Goal: Information Seeking & Learning: Learn about a topic

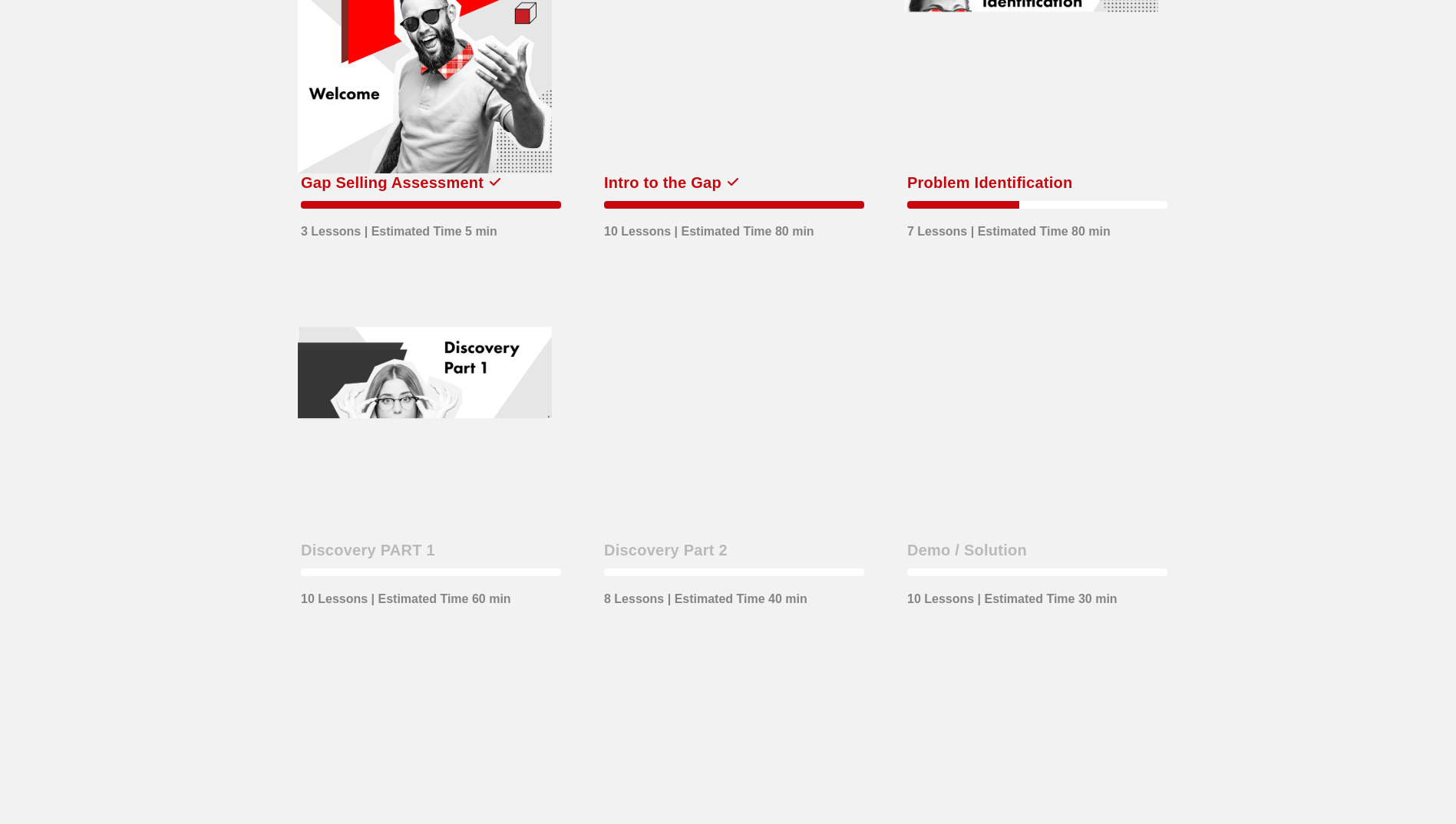
scroll to position [154, 0]
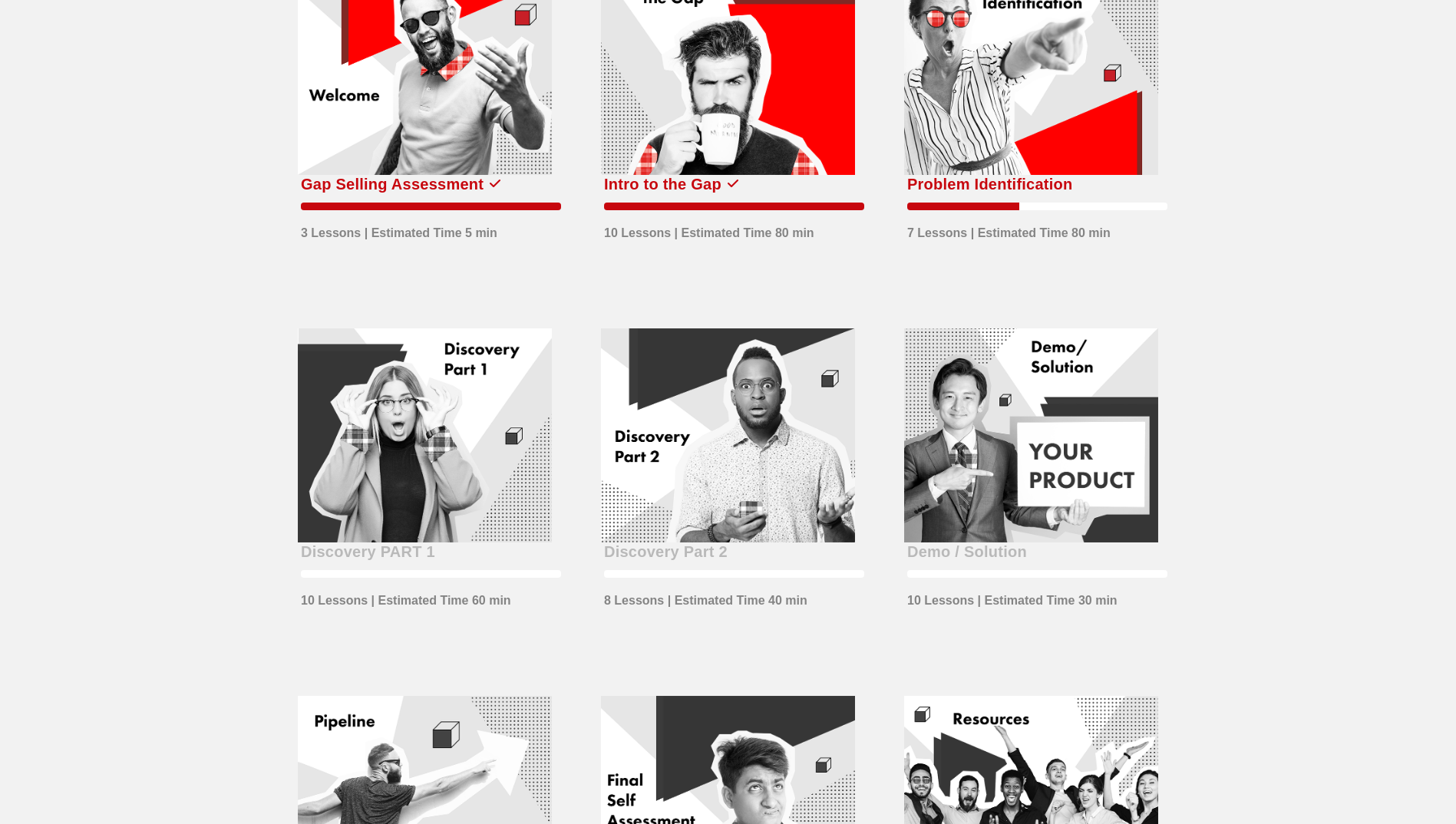
click at [1135, 175] on div at bounding box center [1031, 67] width 254 height 215
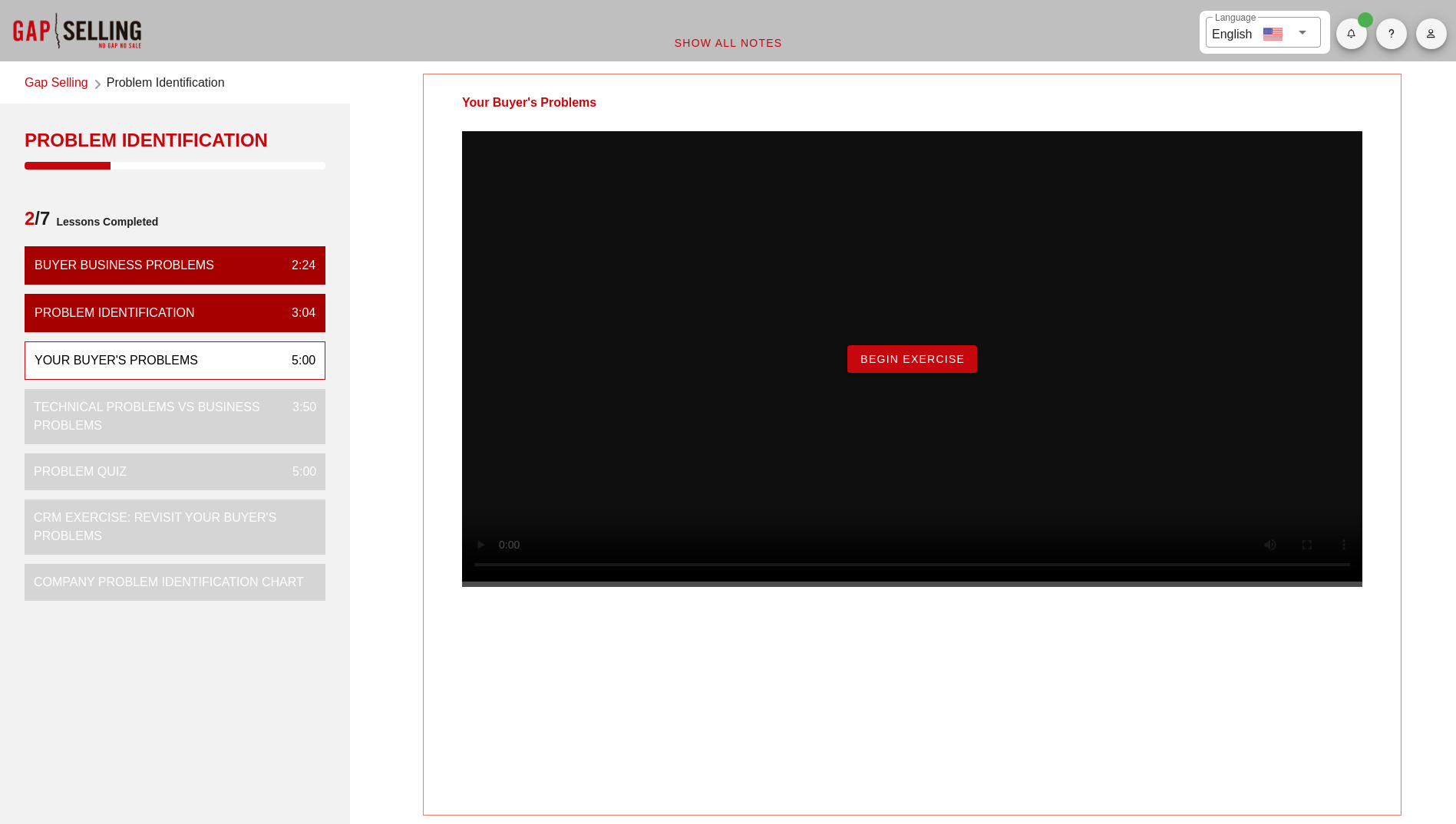
click at [899, 365] on span "Begin Exercise" at bounding box center [911, 359] width 105 height 12
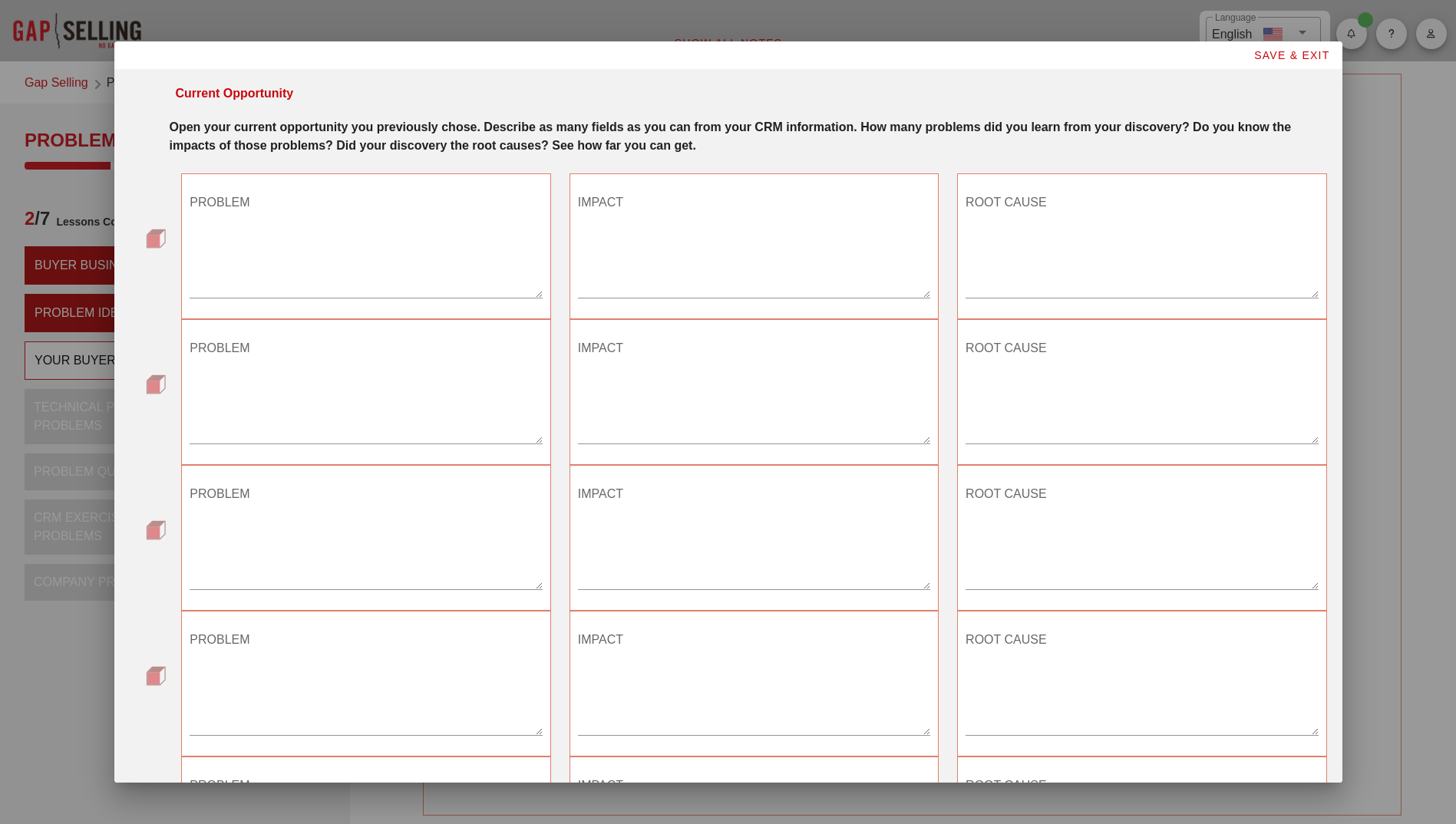
click at [264, 240] on textarea "PROBLEM" at bounding box center [366, 244] width 352 height 108
type textarea "Breakdowns"
click at [687, 200] on textarea "IMPACT" at bounding box center [754, 244] width 352 height 108
type textarea "Loss of productivity"
click at [1019, 203] on textarea "ROOT CAUSE" at bounding box center [1141, 244] width 352 height 108
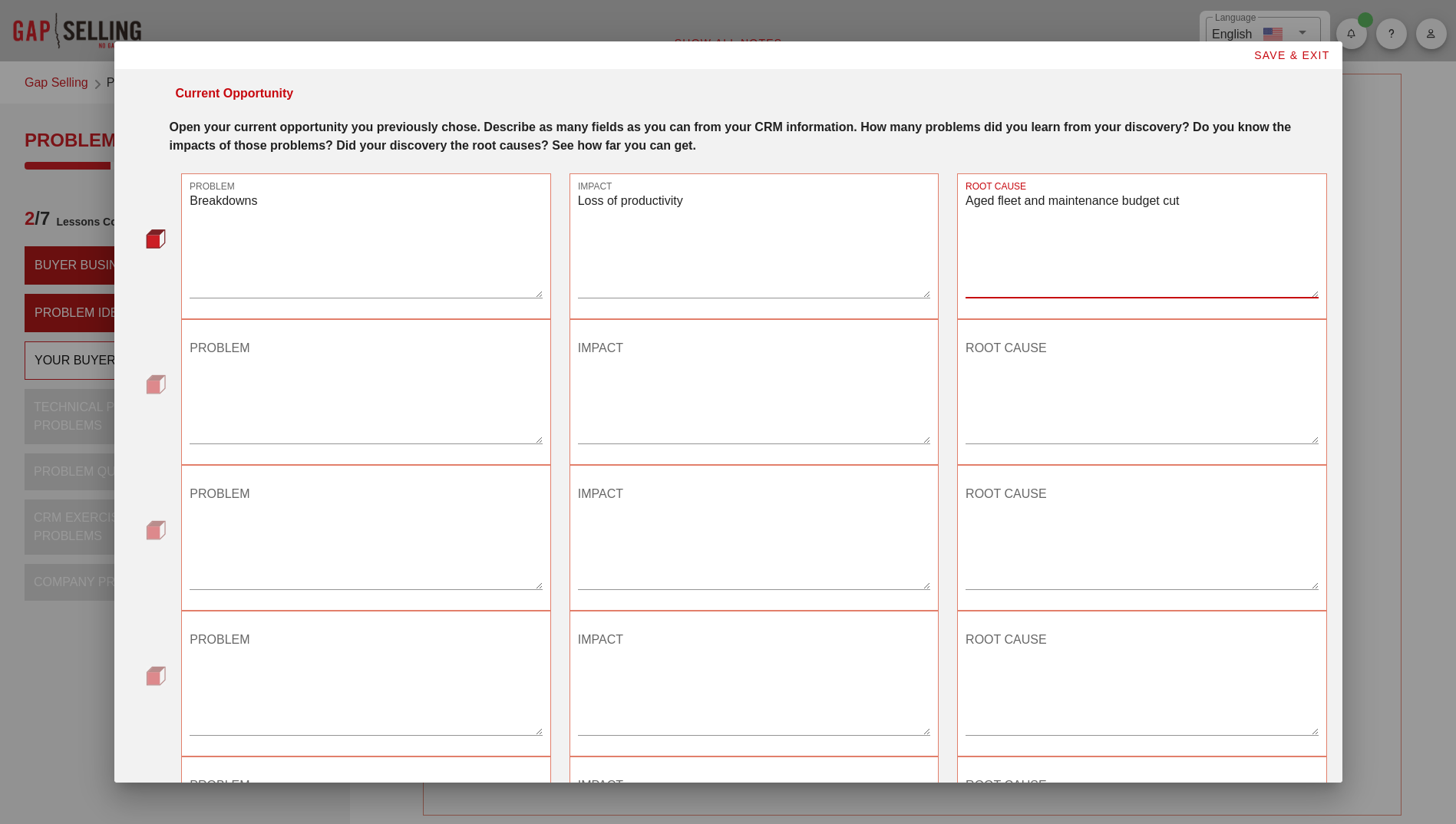
type textarea "Aged fleet and maintenance budget cut"
click at [295, 351] on textarea "PROBLEM" at bounding box center [366, 390] width 352 height 108
type textarea "Environmental ESG constraints"
click at [650, 350] on textarea "IMPACT" at bounding box center [754, 390] width 352 height 108
type textarea "Budget blow out"
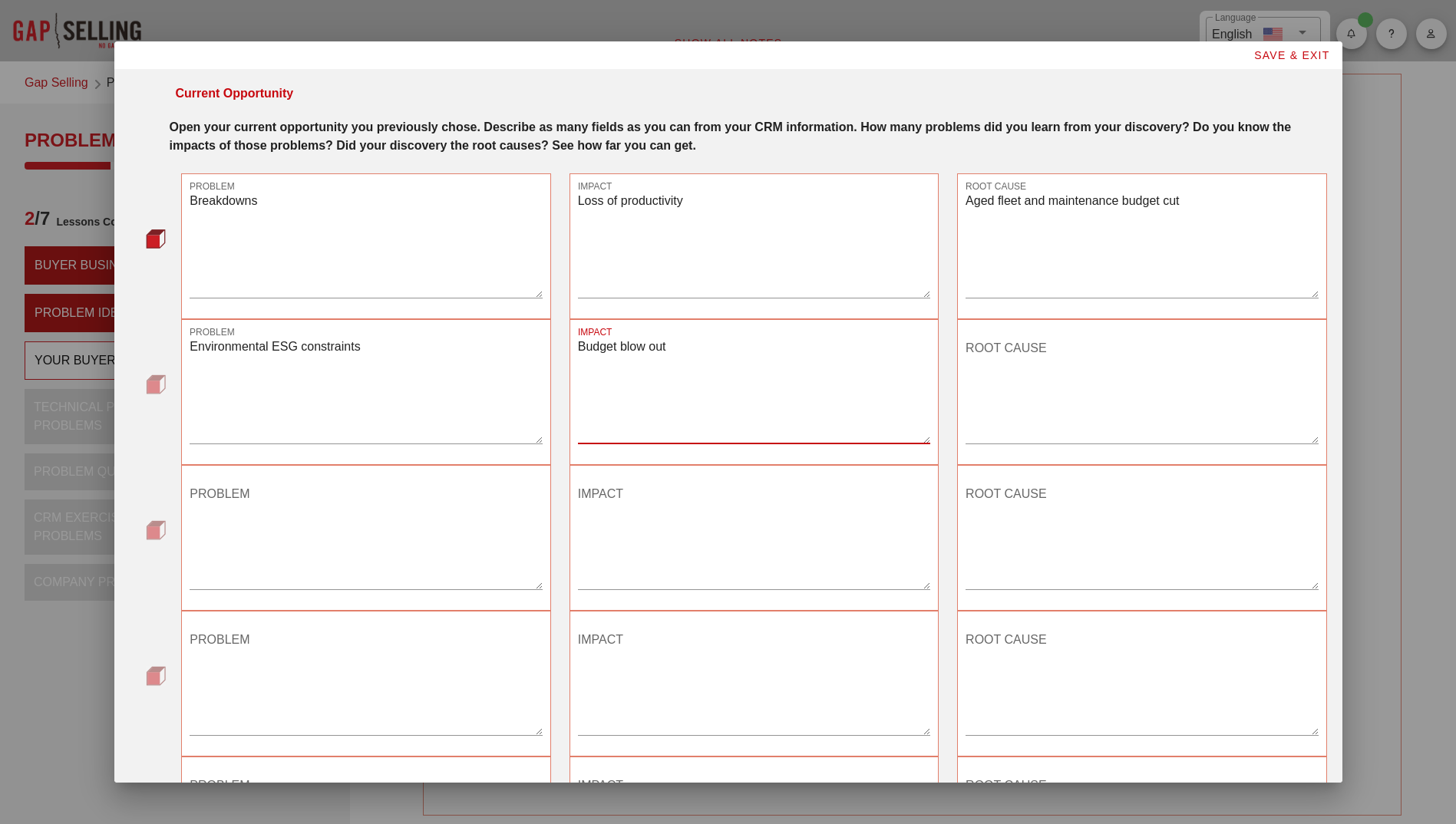
click at [1010, 347] on textarea "ROOT CAUSE" at bounding box center [1141, 390] width 352 height 108
type textarea "Gov policy"
click at [694, 346] on textarea "Budget blow out" at bounding box center [754, 390] width 352 height 108
click at [322, 492] on textarea "PROBLEM" at bounding box center [366, 536] width 352 height 108
type textarea "Double spend on synthetic oil"
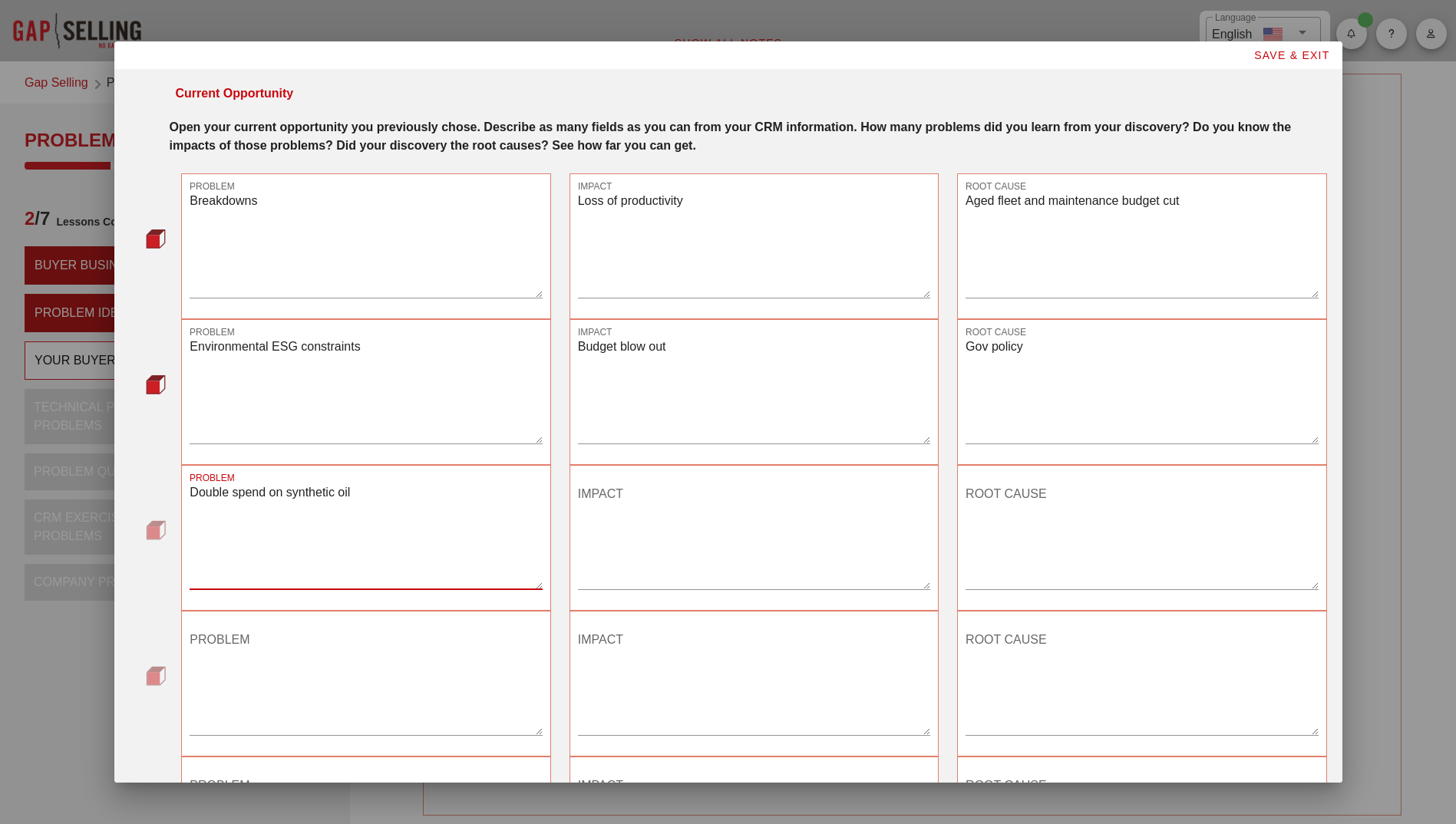
click at [625, 497] on textarea "IMPACT" at bounding box center [754, 536] width 352 height 108
type textarea "Budget blow out"
click at [1045, 500] on textarea "ROOT CAUSE" at bounding box center [1141, 536] width 352 height 108
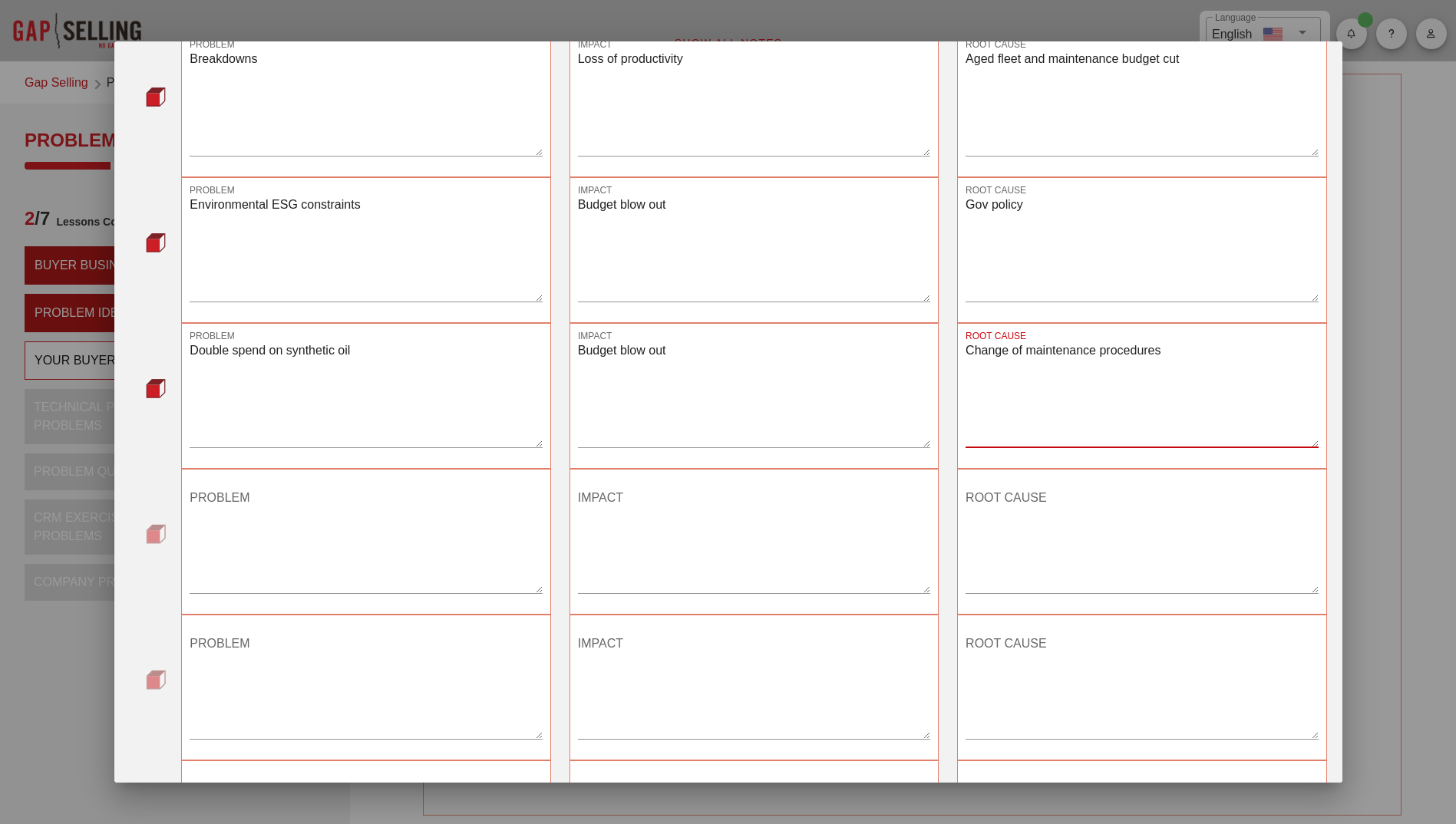
scroll to position [487, 0]
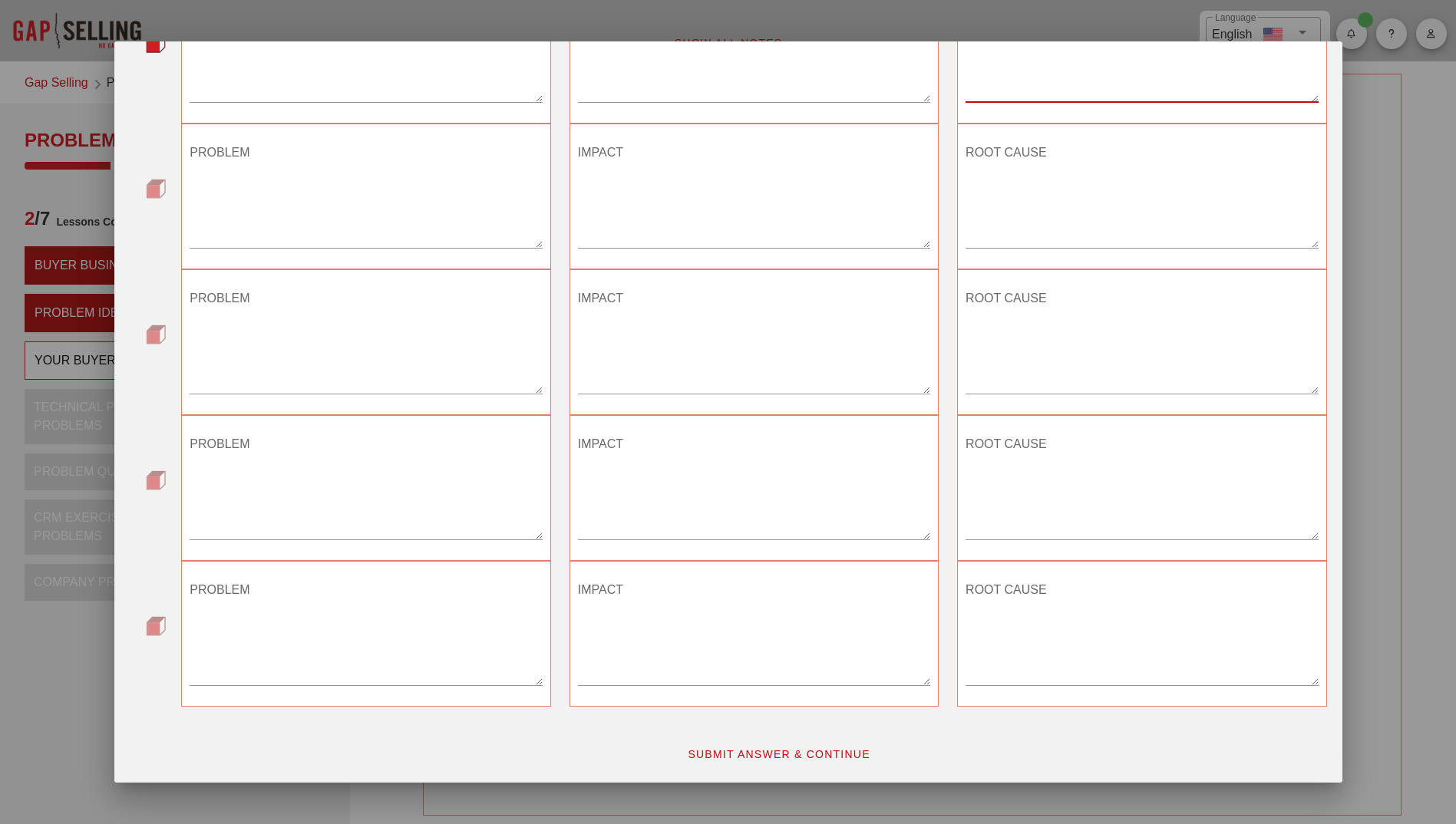
type textarea "Change of maintenance procedures"
click at [776, 757] on span "SUBMIT ANSWER & CONTINUE" at bounding box center [778, 754] width 184 height 12
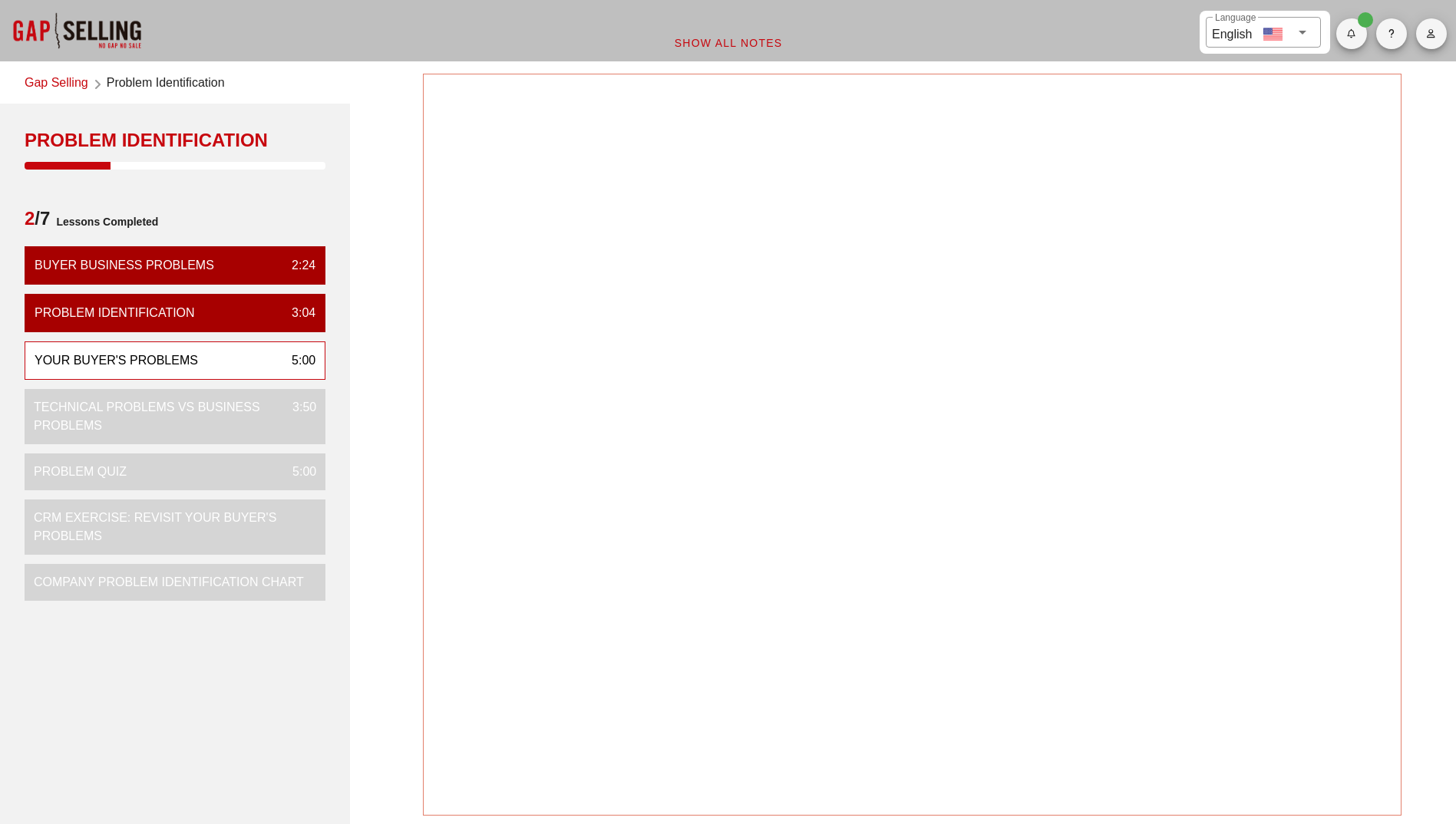
scroll to position [0, 0]
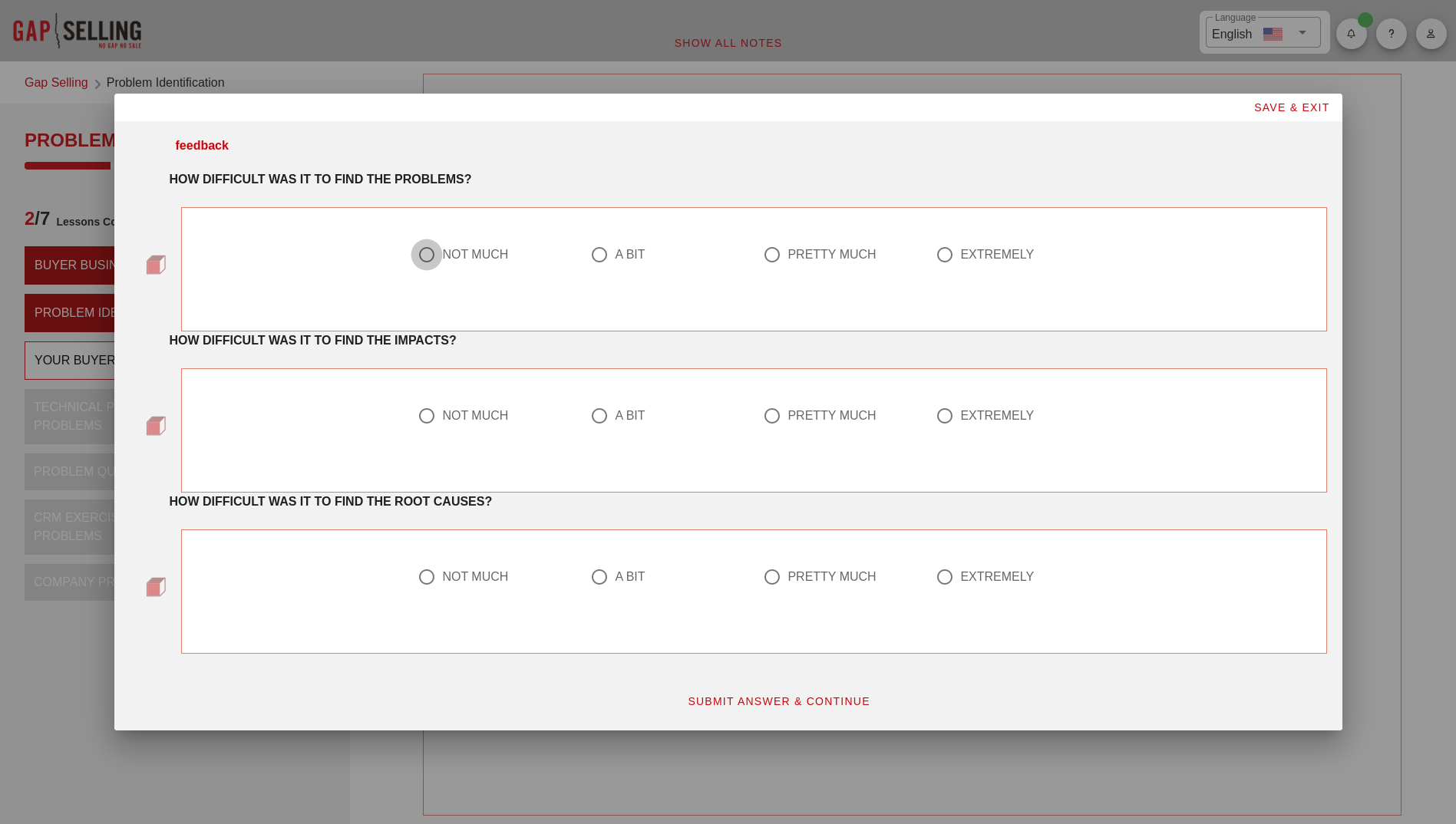
click at [434, 251] on div at bounding box center [427, 255] width 27 height 26
radio input "true"
click at [427, 417] on div at bounding box center [427, 415] width 27 height 26
radio input "true"
click at [424, 585] on div at bounding box center [427, 577] width 27 height 26
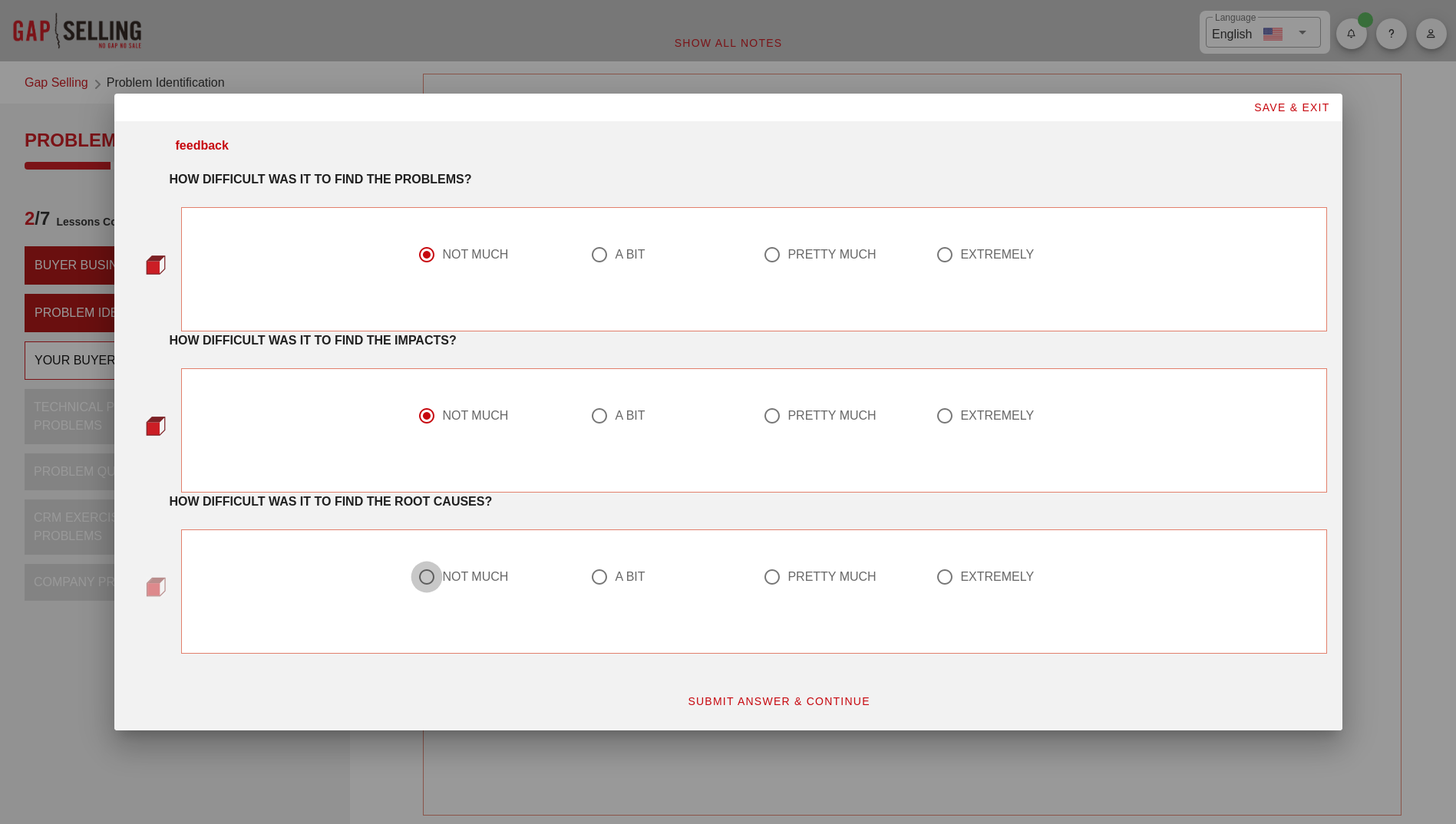
radio input "true"
click at [784, 703] on span "SUBMIT ANSWER & CONTINUE" at bounding box center [778, 701] width 184 height 12
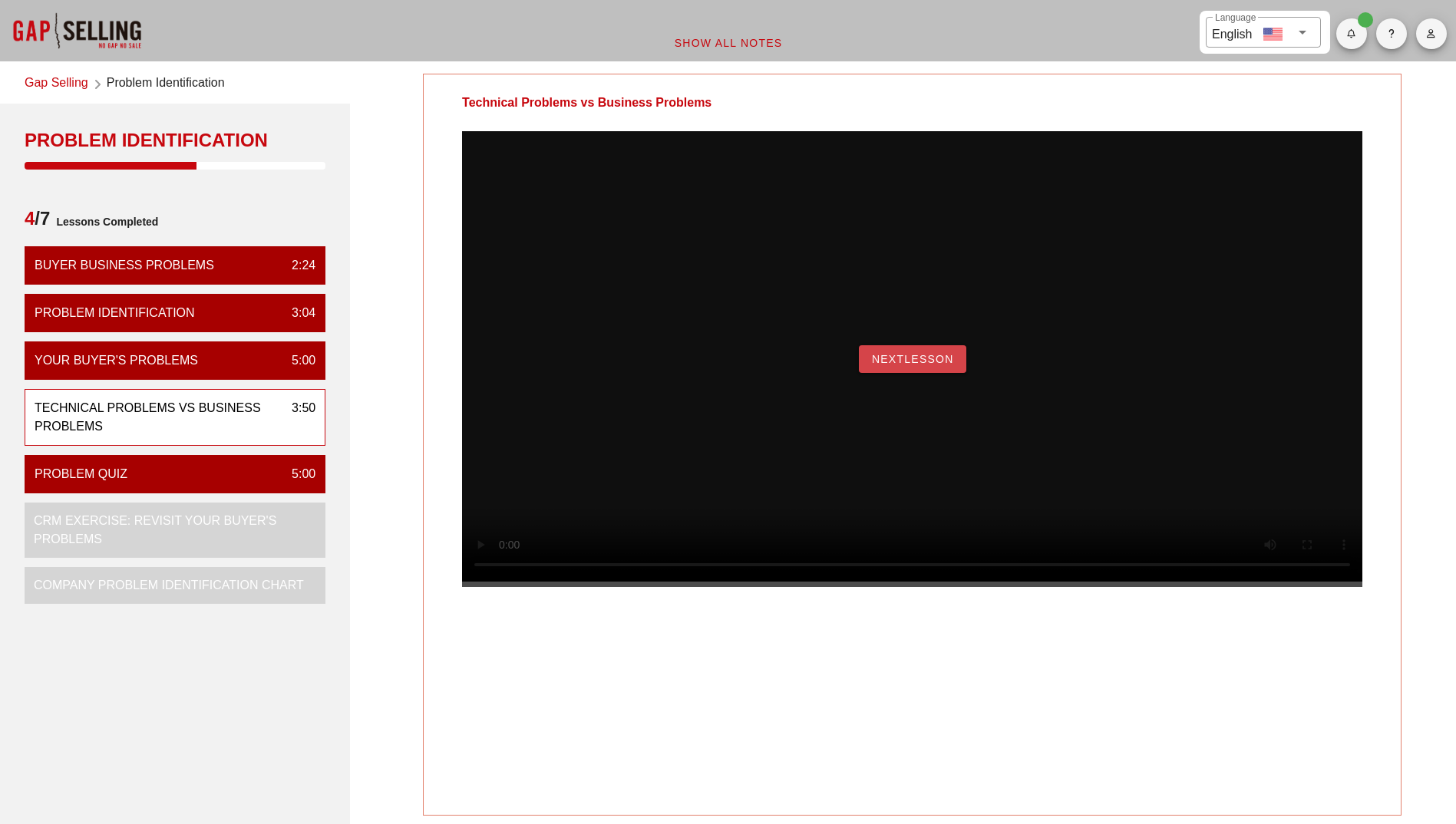
click at [924, 365] on span "NextLesson" at bounding box center [912, 359] width 83 height 12
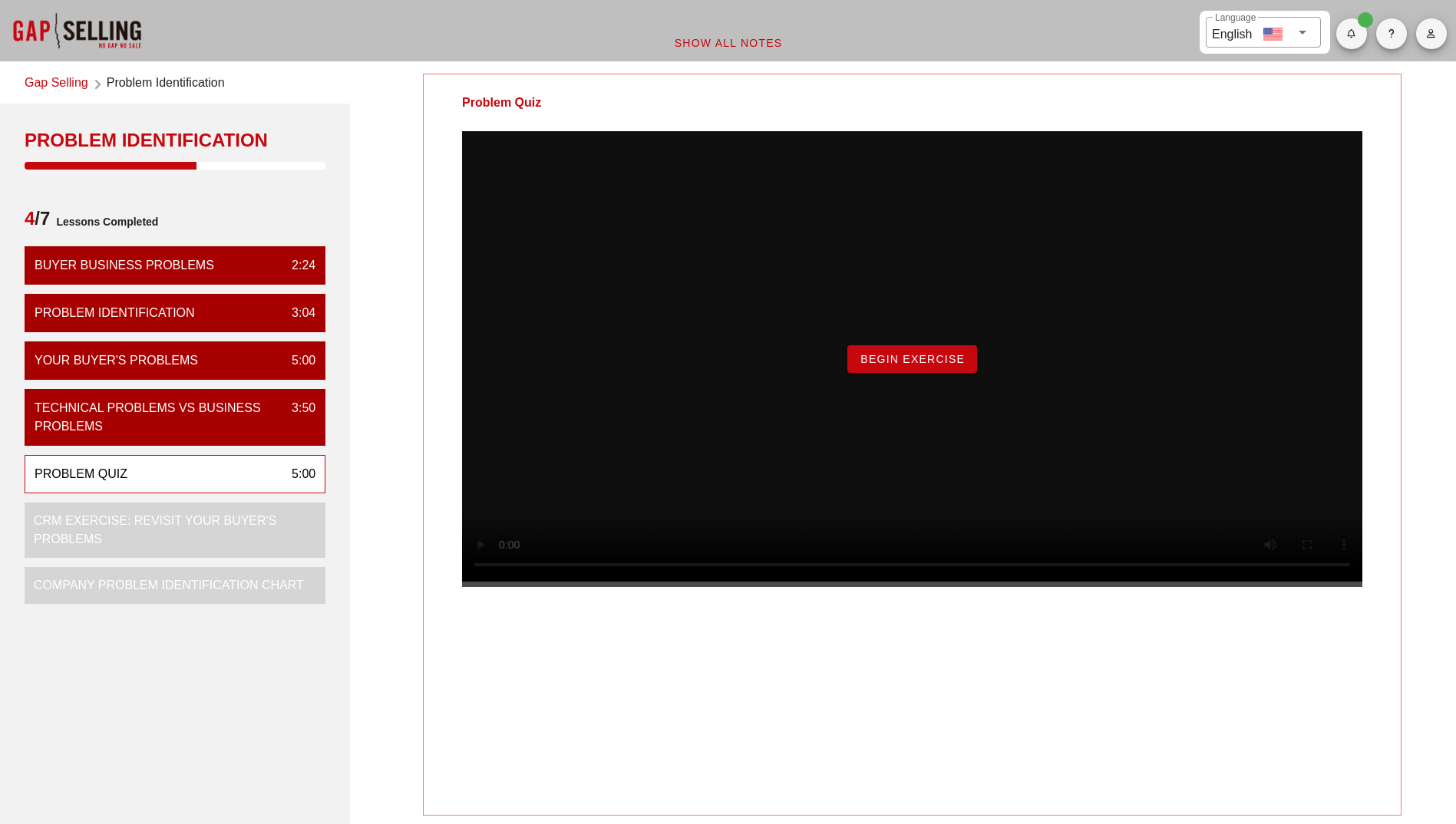
click at [916, 373] on button "Begin Exercise" at bounding box center [912, 359] width 130 height 27
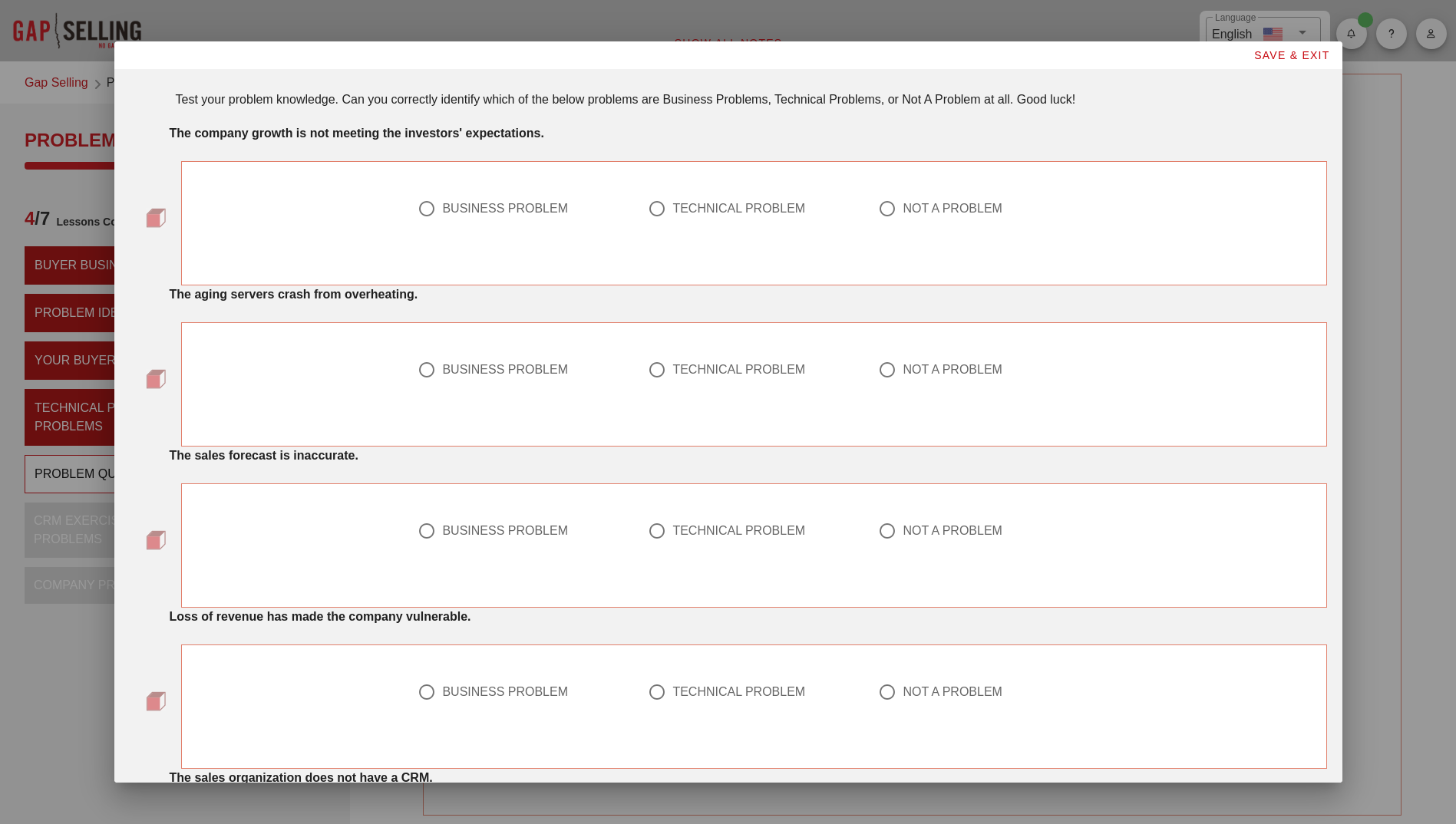
click at [422, 207] on div at bounding box center [427, 209] width 27 height 26
radio input "true"
click at [654, 373] on div at bounding box center [657, 369] width 27 height 26
radio input "true"
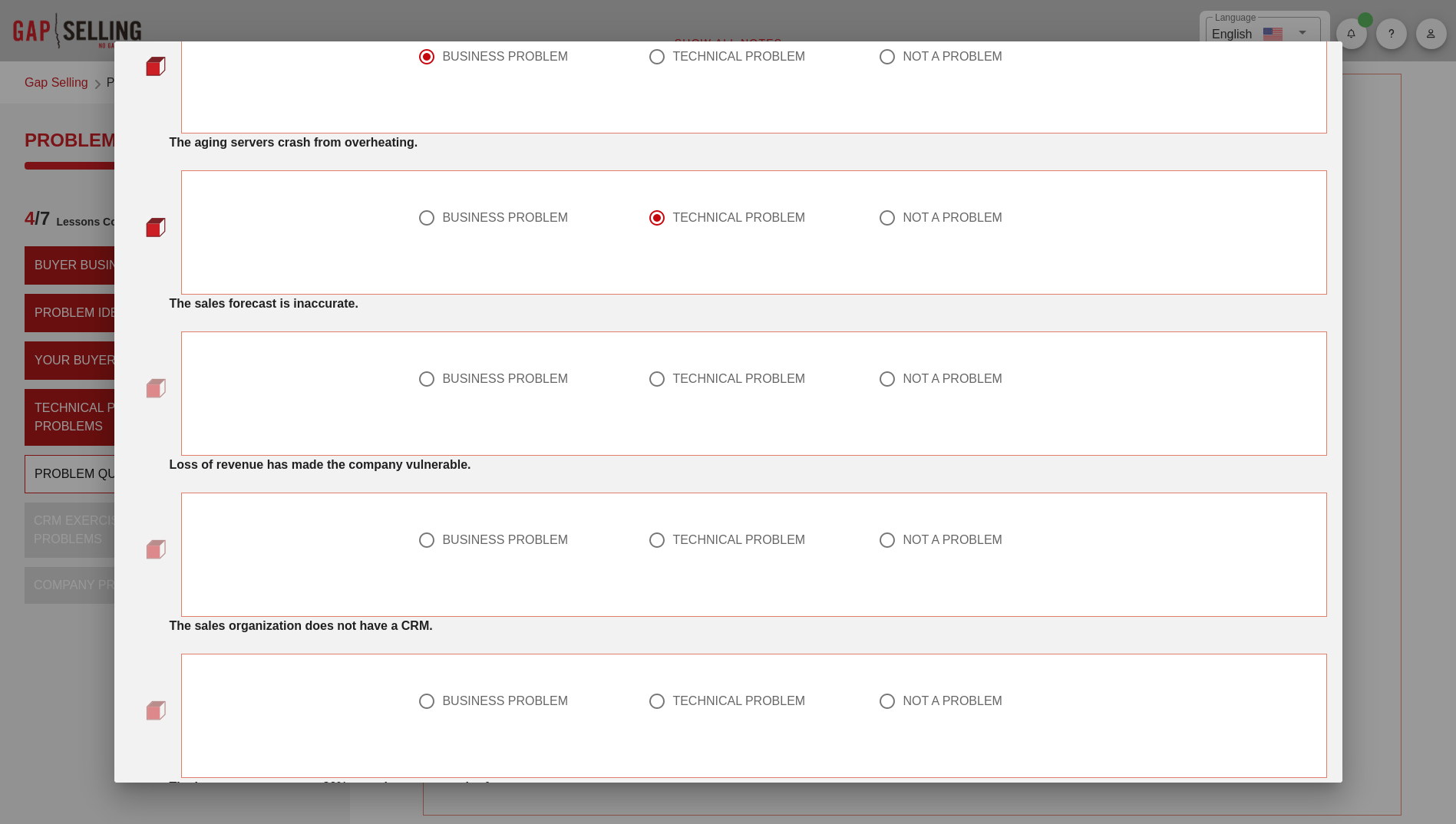
scroll to position [154, 0]
click at [416, 376] on div at bounding box center [427, 377] width 27 height 26
radio input "true"
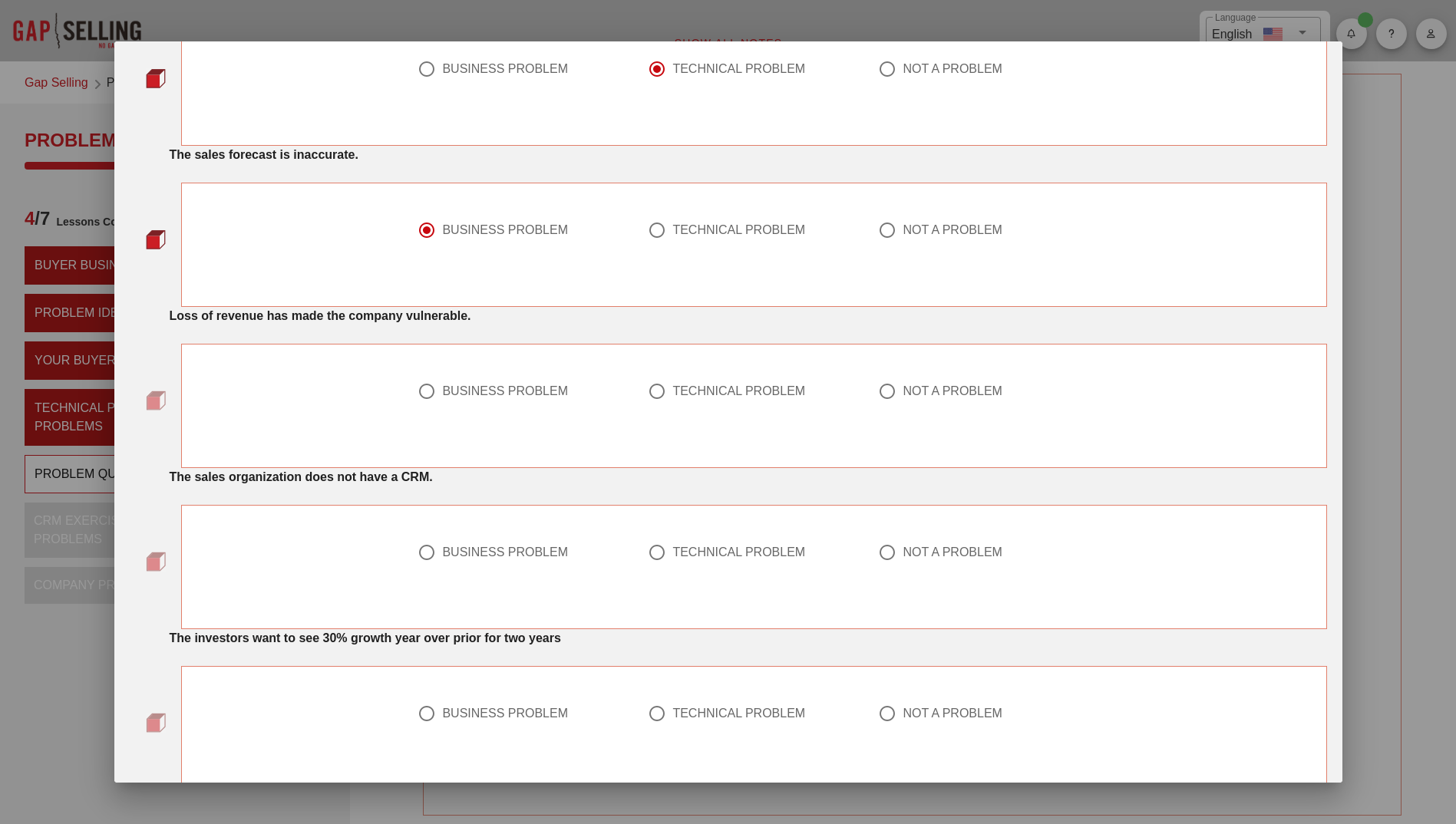
scroll to position [307, 0]
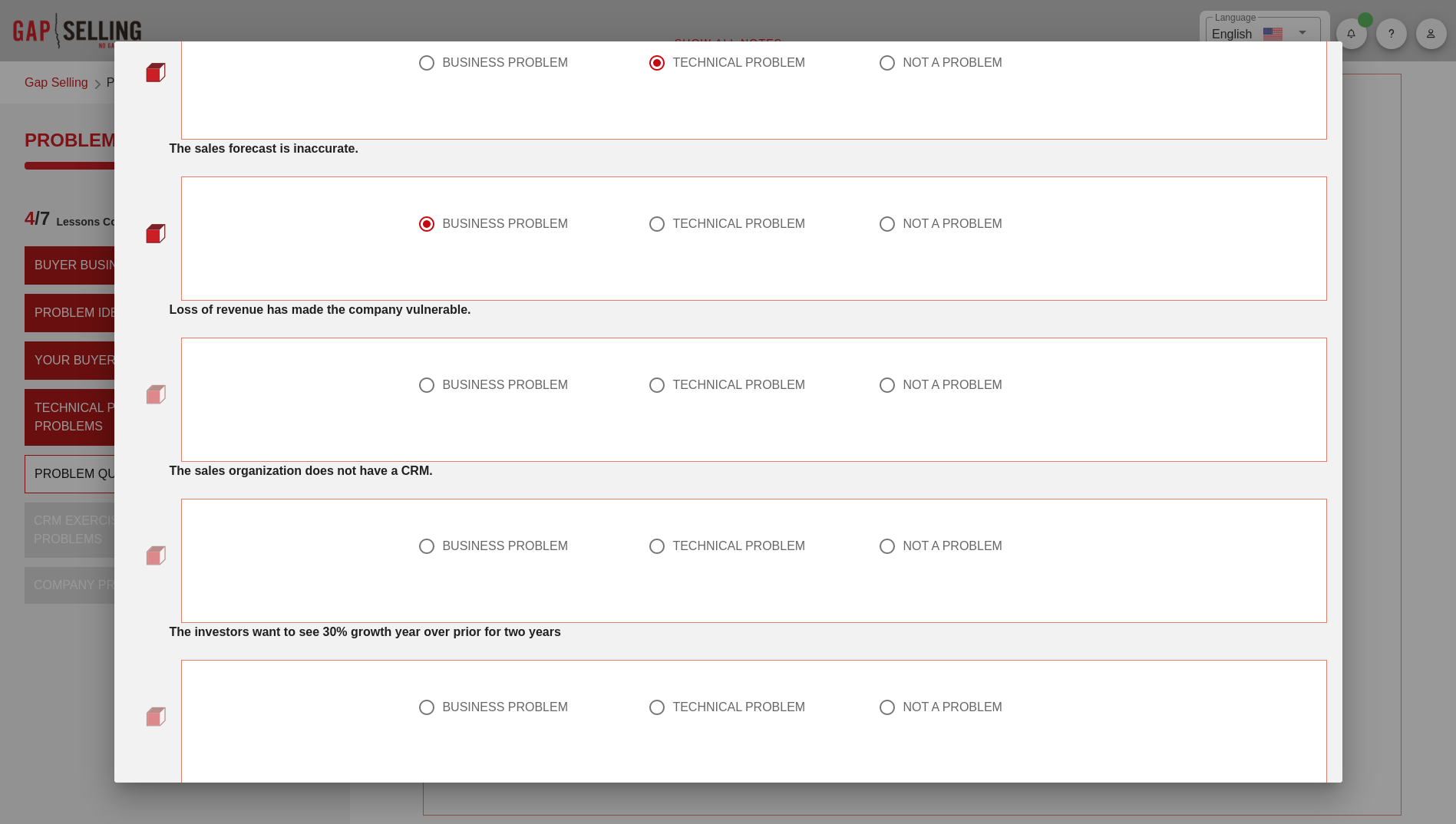
click at [417, 382] on div at bounding box center [427, 385] width 27 height 26
radio input "true"
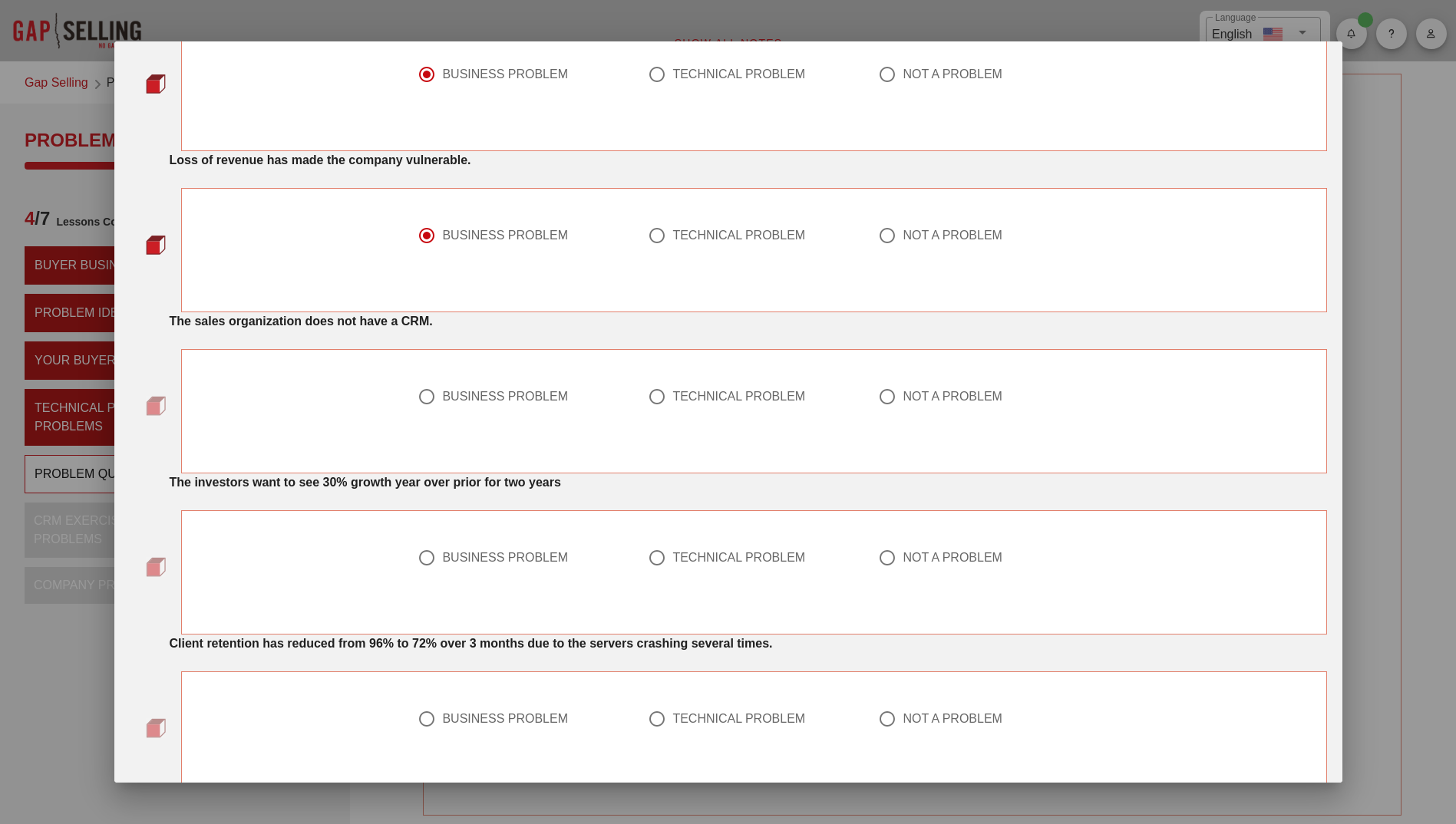
scroll to position [461, 0]
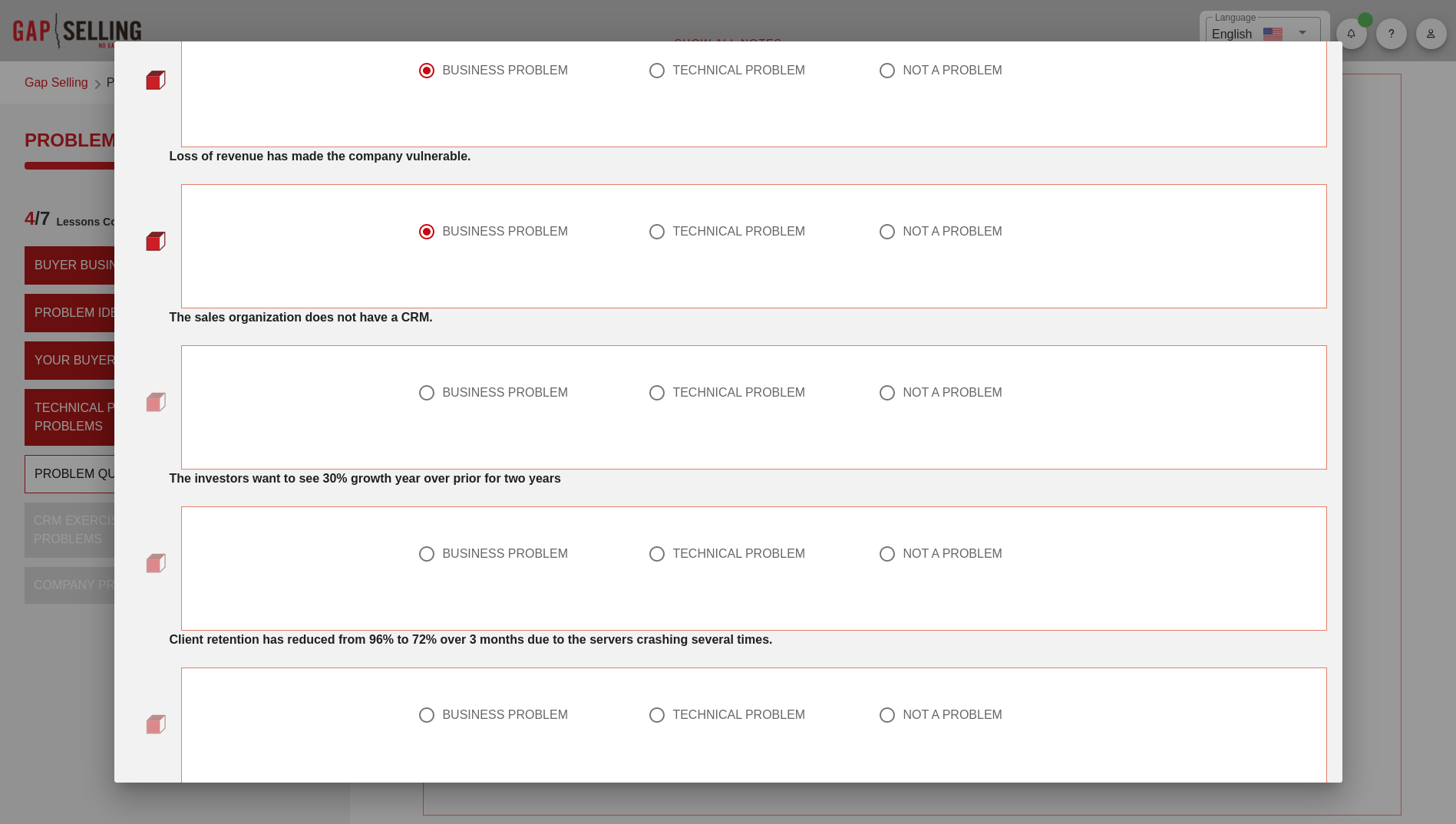
click at [885, 395] on div at bounding box center [887, 392] width 27 height 26
radio input "true"
click at [421, 391] on div at bounding box center [427, 392] width 27 height 26
radio input "true"
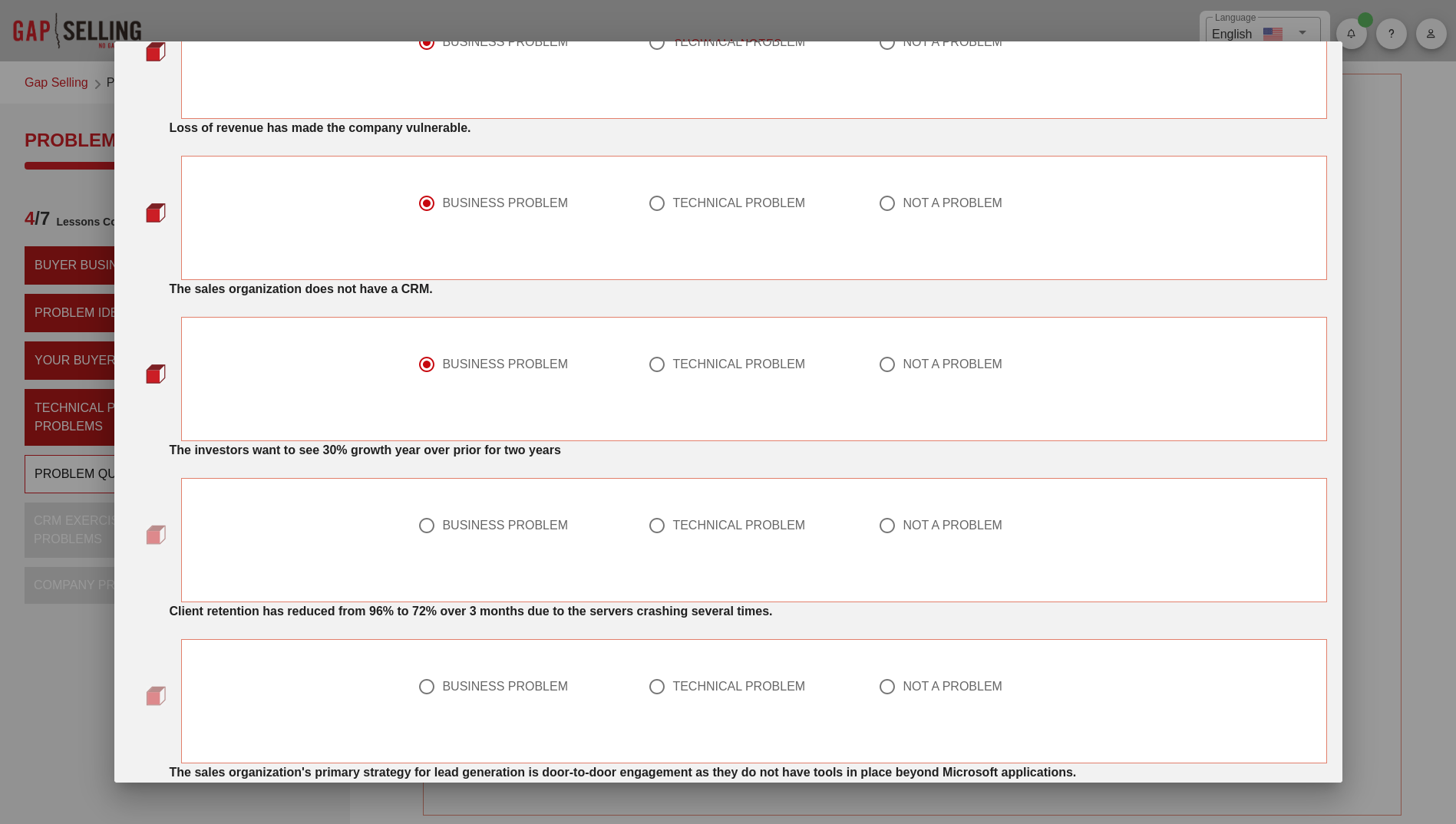
scroll to position [537, 0]
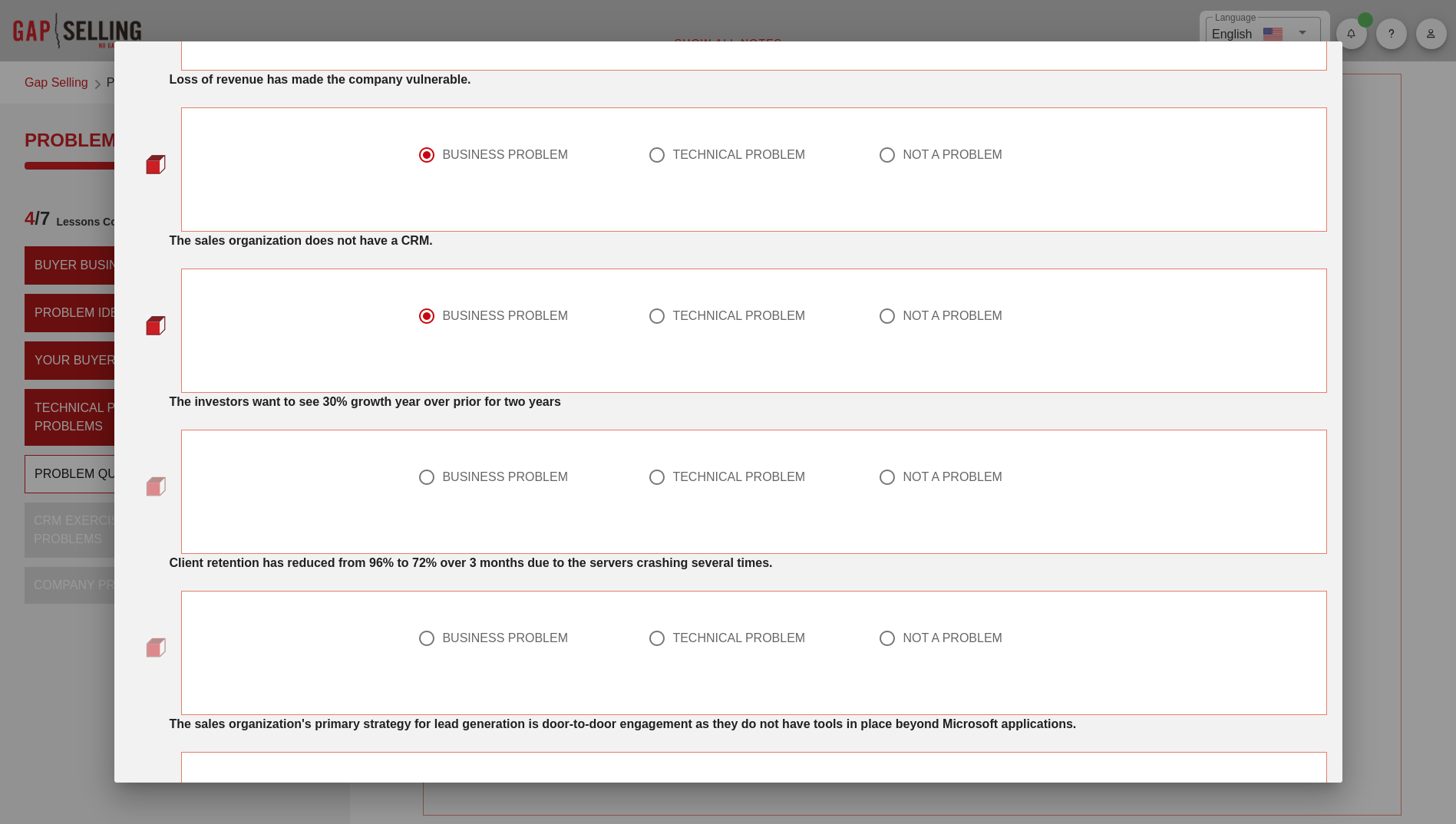
click at [416, 476] on div at bounding box center [427, 477] width 27 height 26
radio input "true"
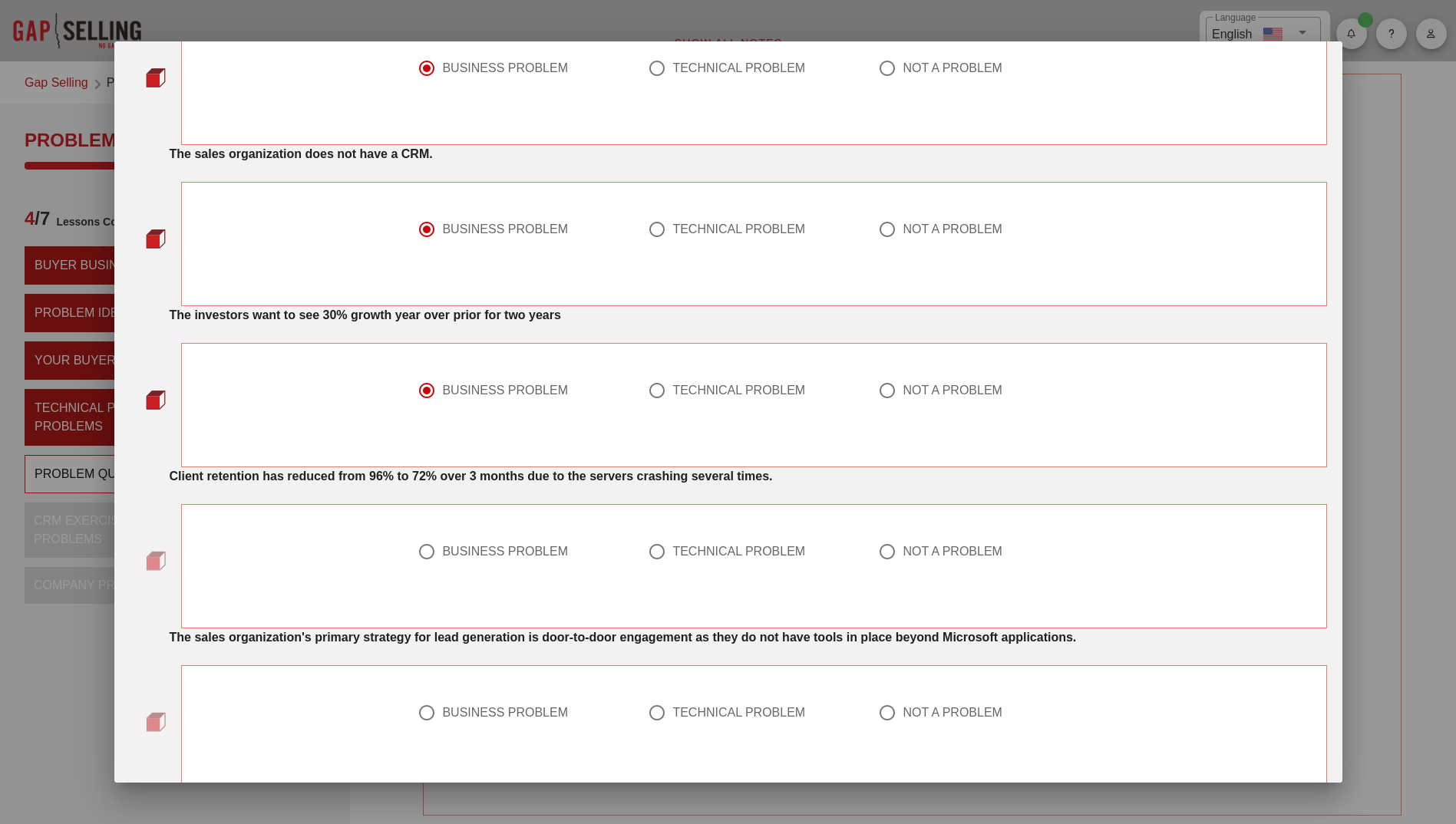
scroll to position [768, 0]
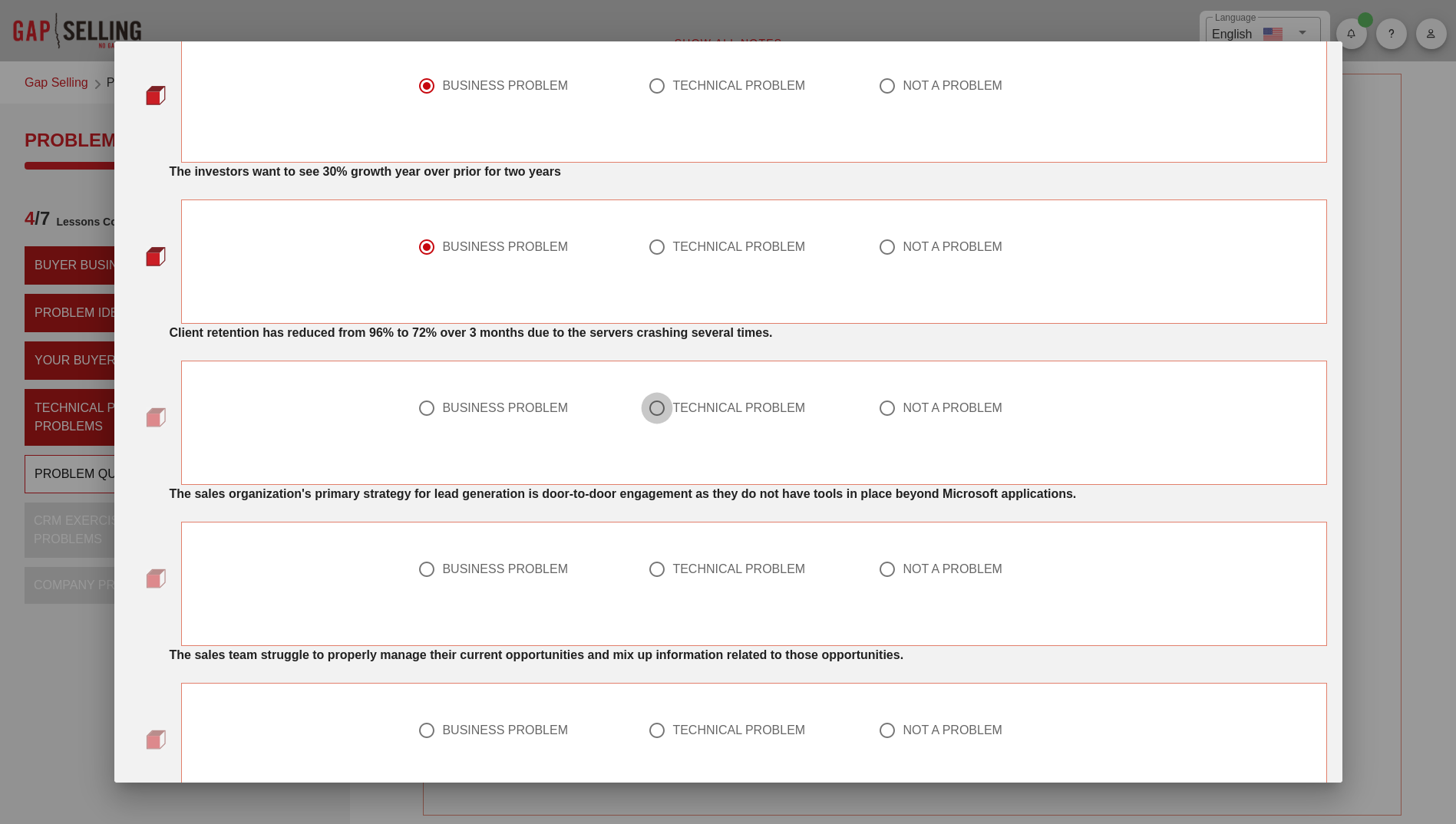
click at [649, 415] on div at bounding box center [657, 408] width 27 height 26
radio input "true"
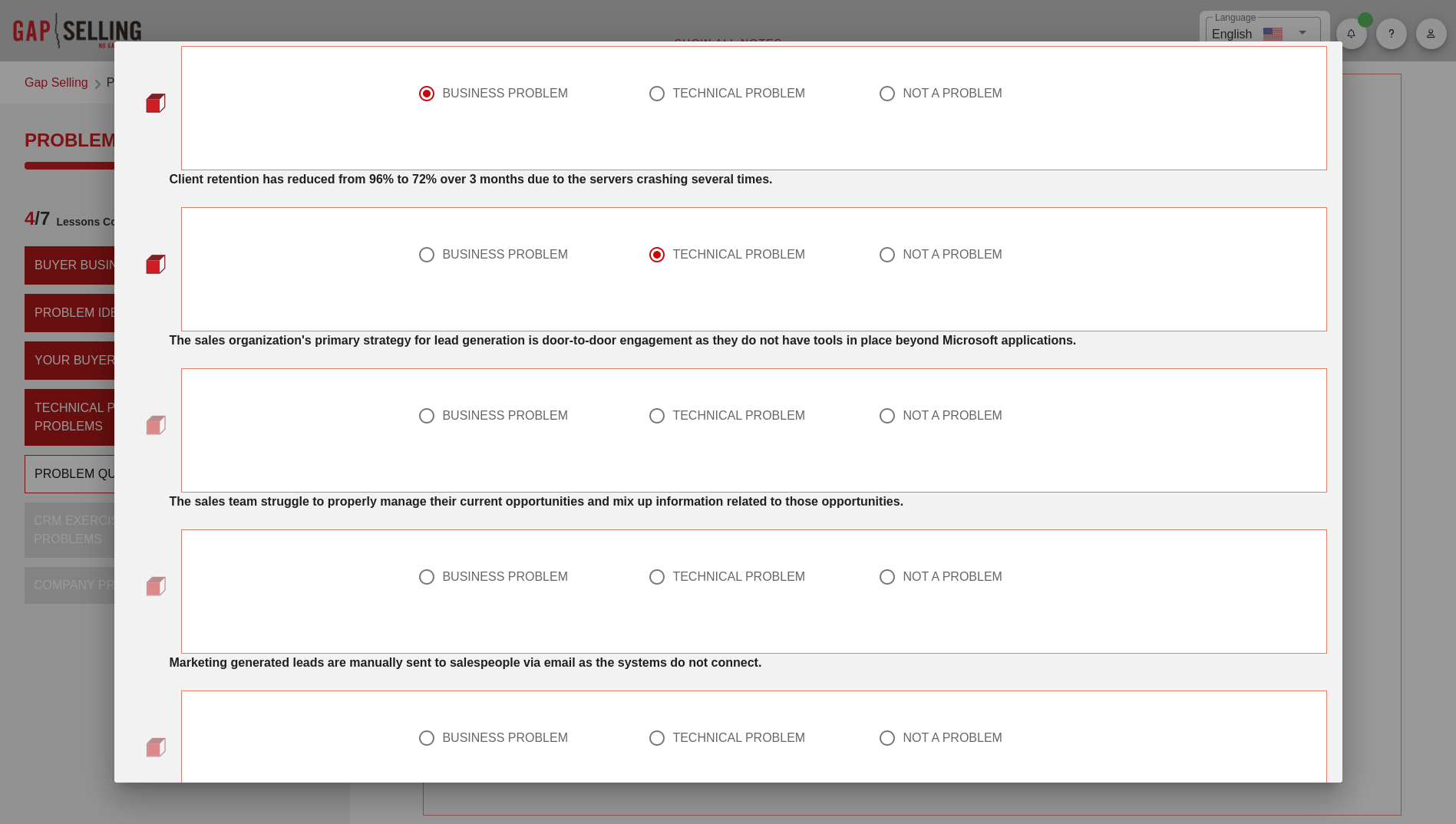
click at [877, 417] on div at bounding box center [887, 415] width 27 height 26
radio input "true"
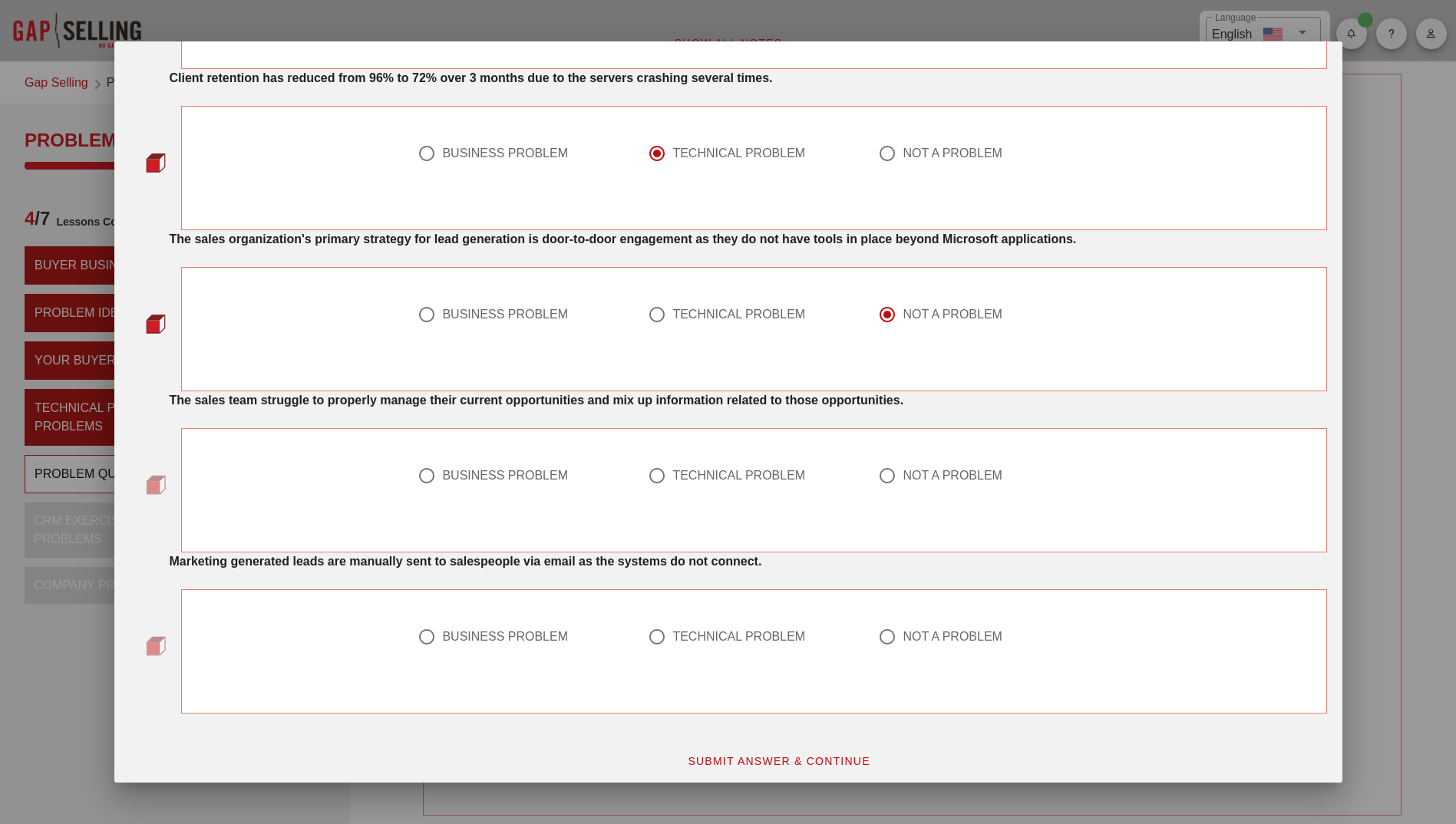
scroll to position [1029, 0]
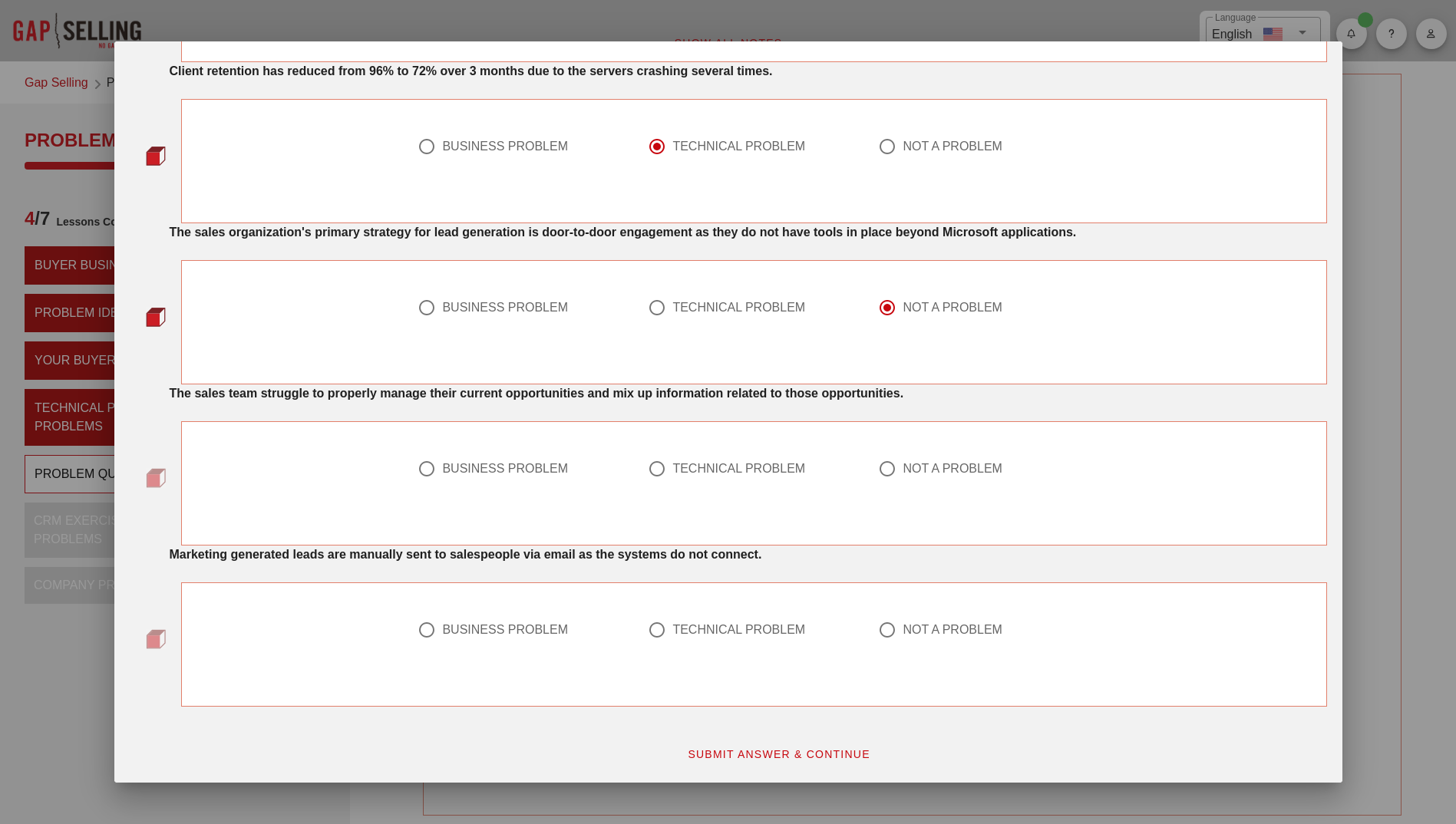
click at [425, 469] on div at bounding box center [427, 468] width 27 height 26
radio input "true"
click at [645, 628] on div at bounding box center [657, 630] width 27 height 26
radio input "true"
click at [763, 756] on span "SUBMIT ANSWER & CONTINUE" at bounding box center [778, 754] width 184 height 12
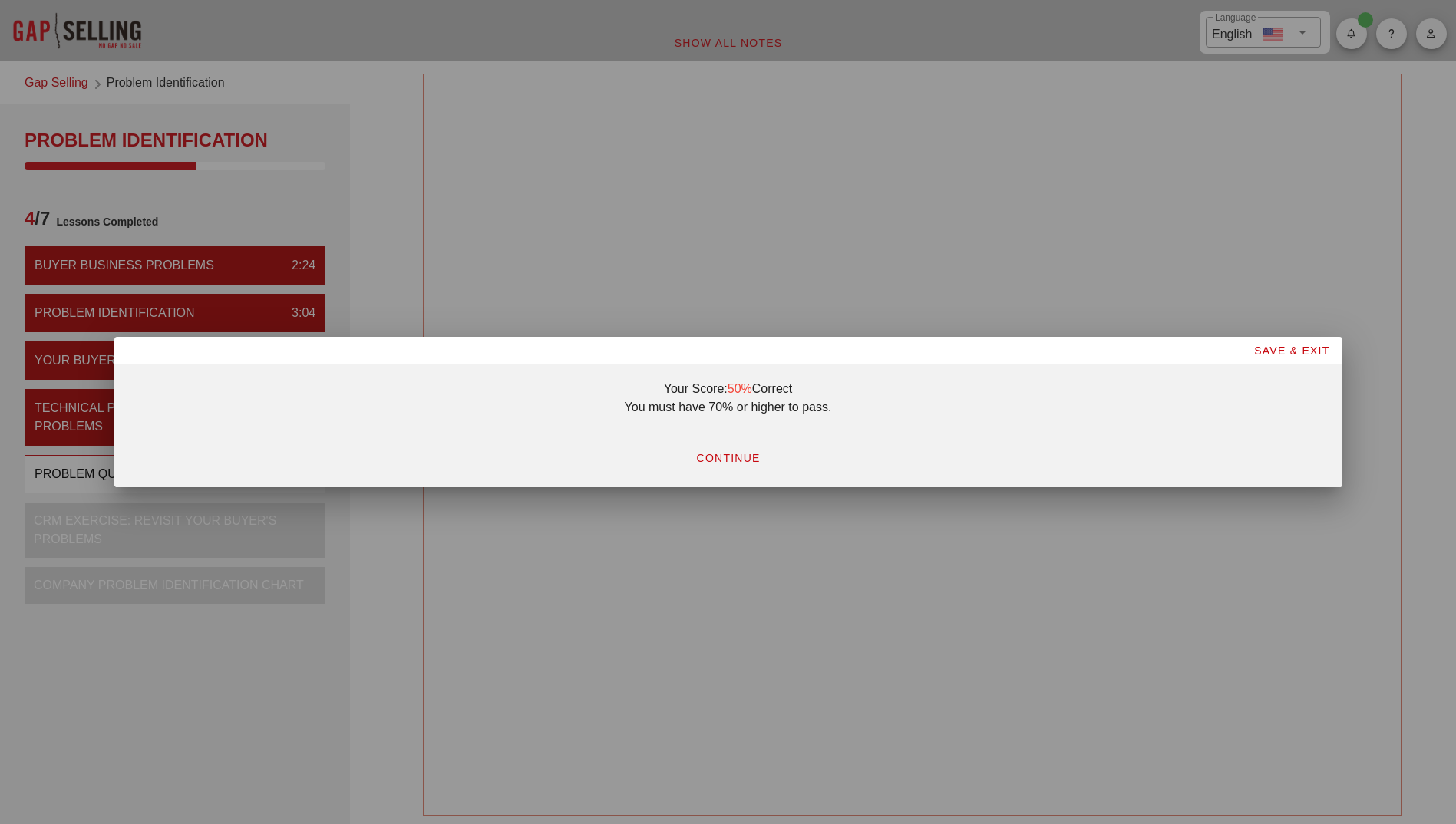
scroll to position [0, 0]
click at [728, 463] on span "CONTINUE" at bounding box center [727, 458] width 64 height 12
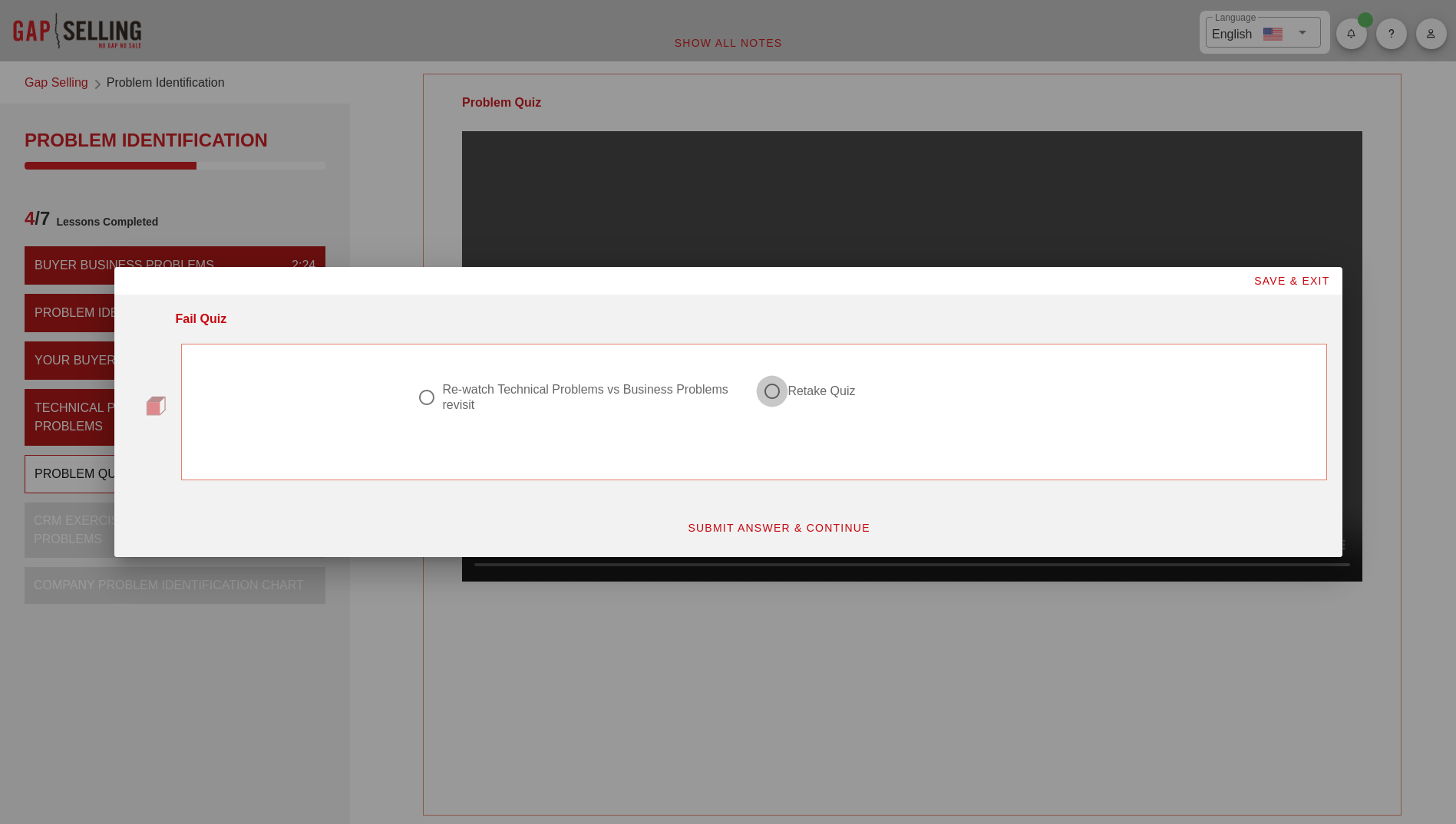
click at [777, 394] on div at bounding box center [772, 391] width 27 height 26
radio input "true"
click at [775, 527] on span "SUBMIT ANSWER & CONTINUE" at bounding box center [778, 527] width 184 height 12
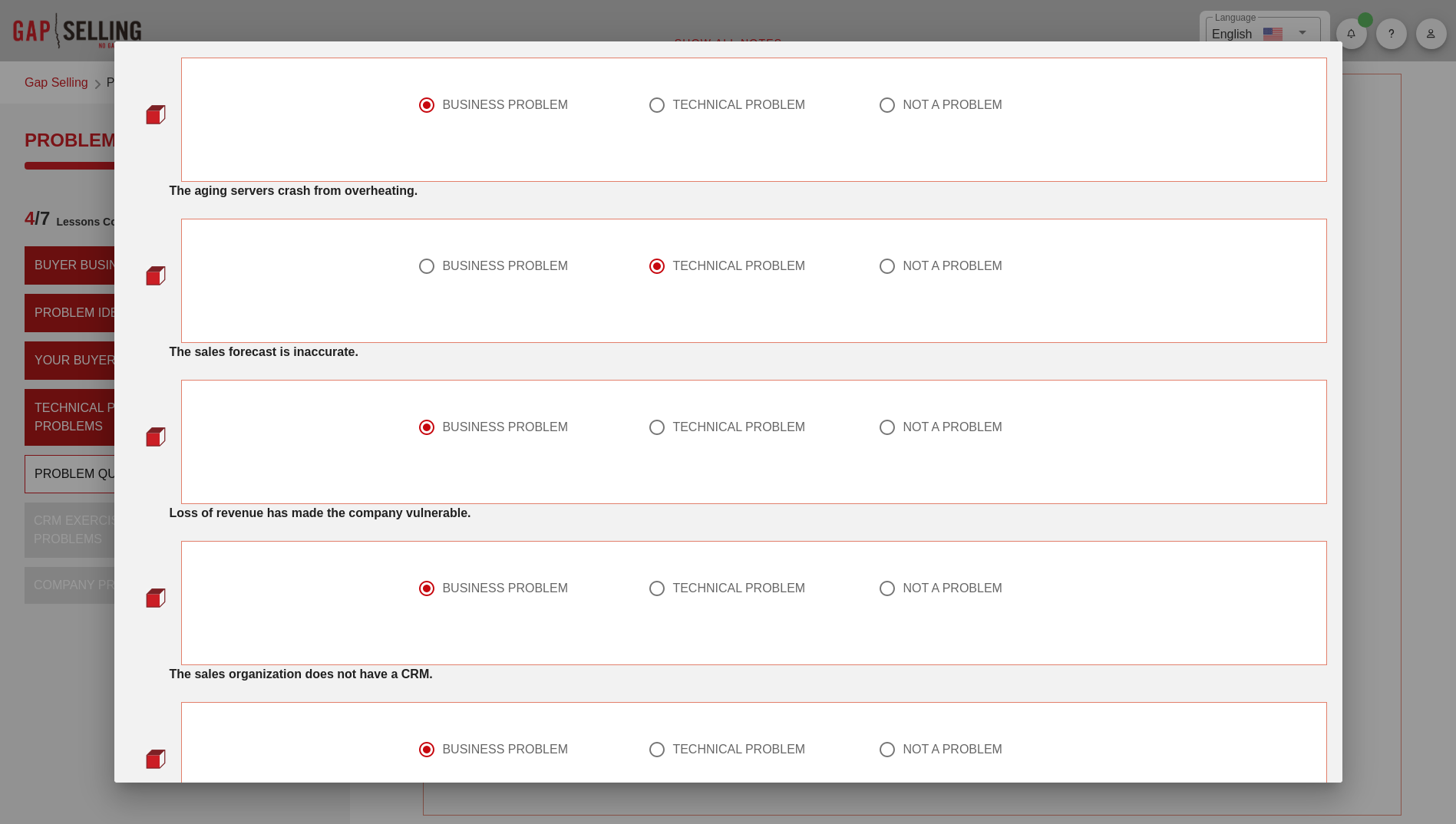
scroll to position [154, 0]
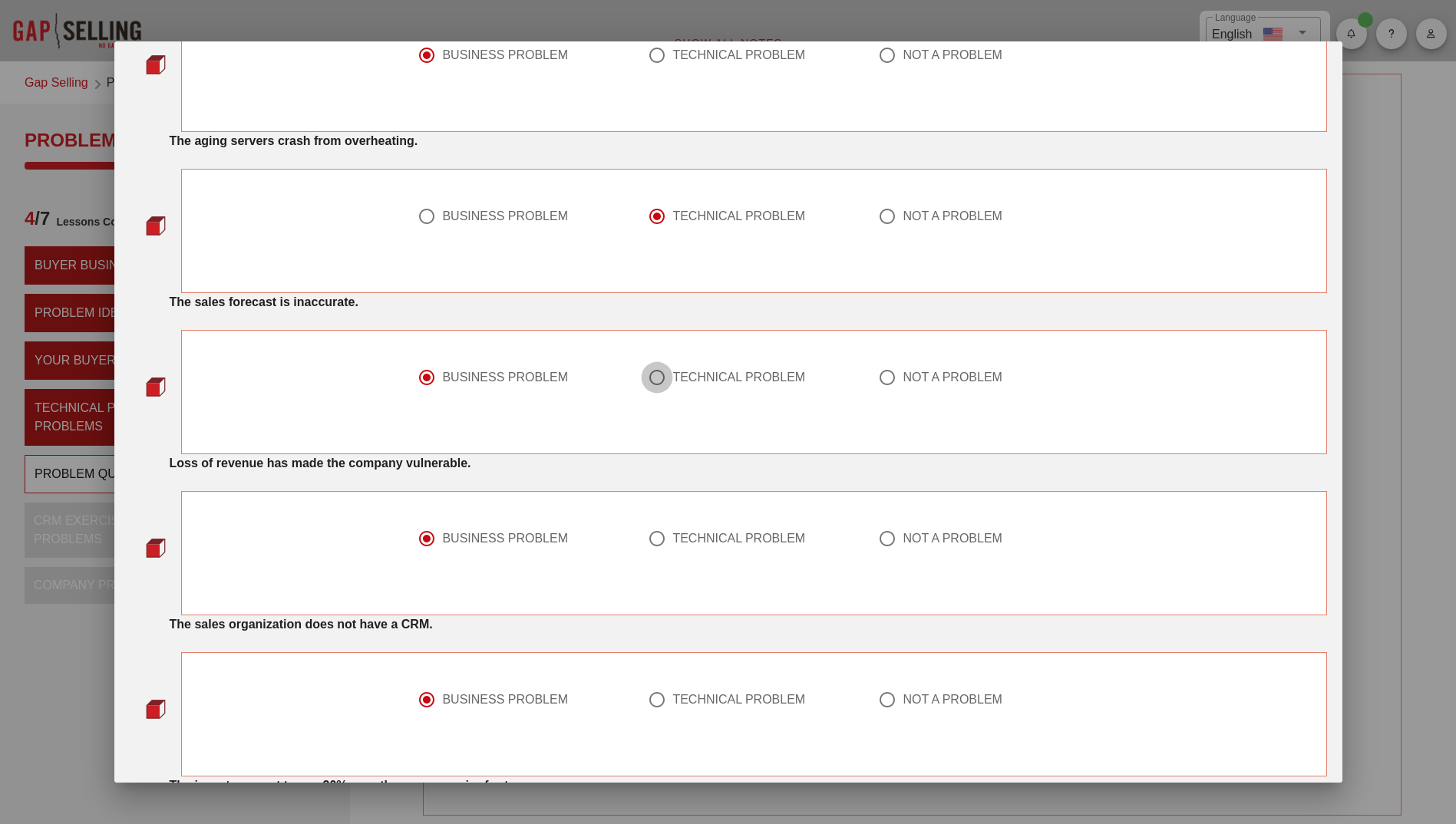
click at [656, 379] on div at bounding box center [657, 377] width 27 height 26
radio input "false"
radio input "true"
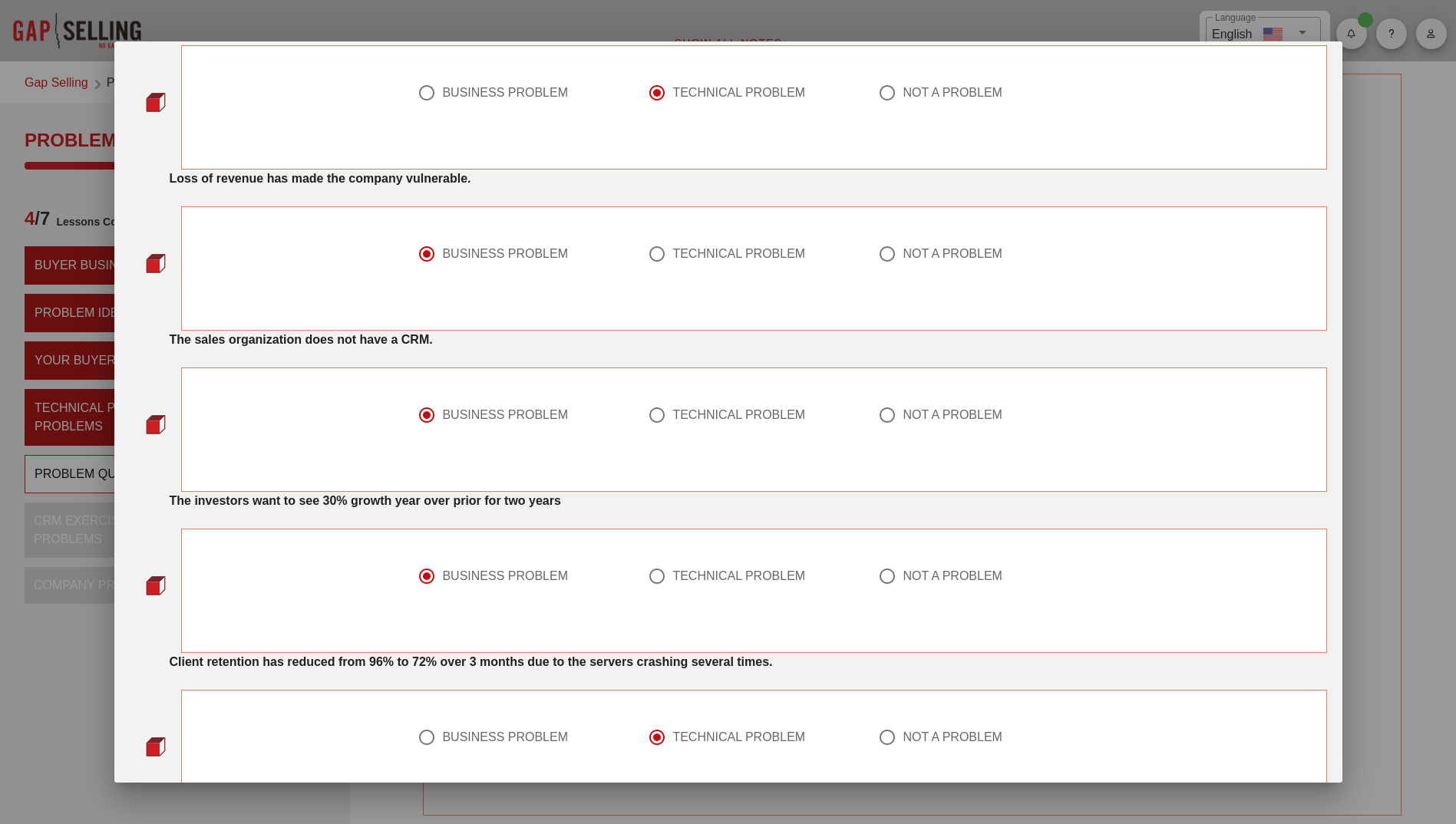
scroll to position [461, 0]
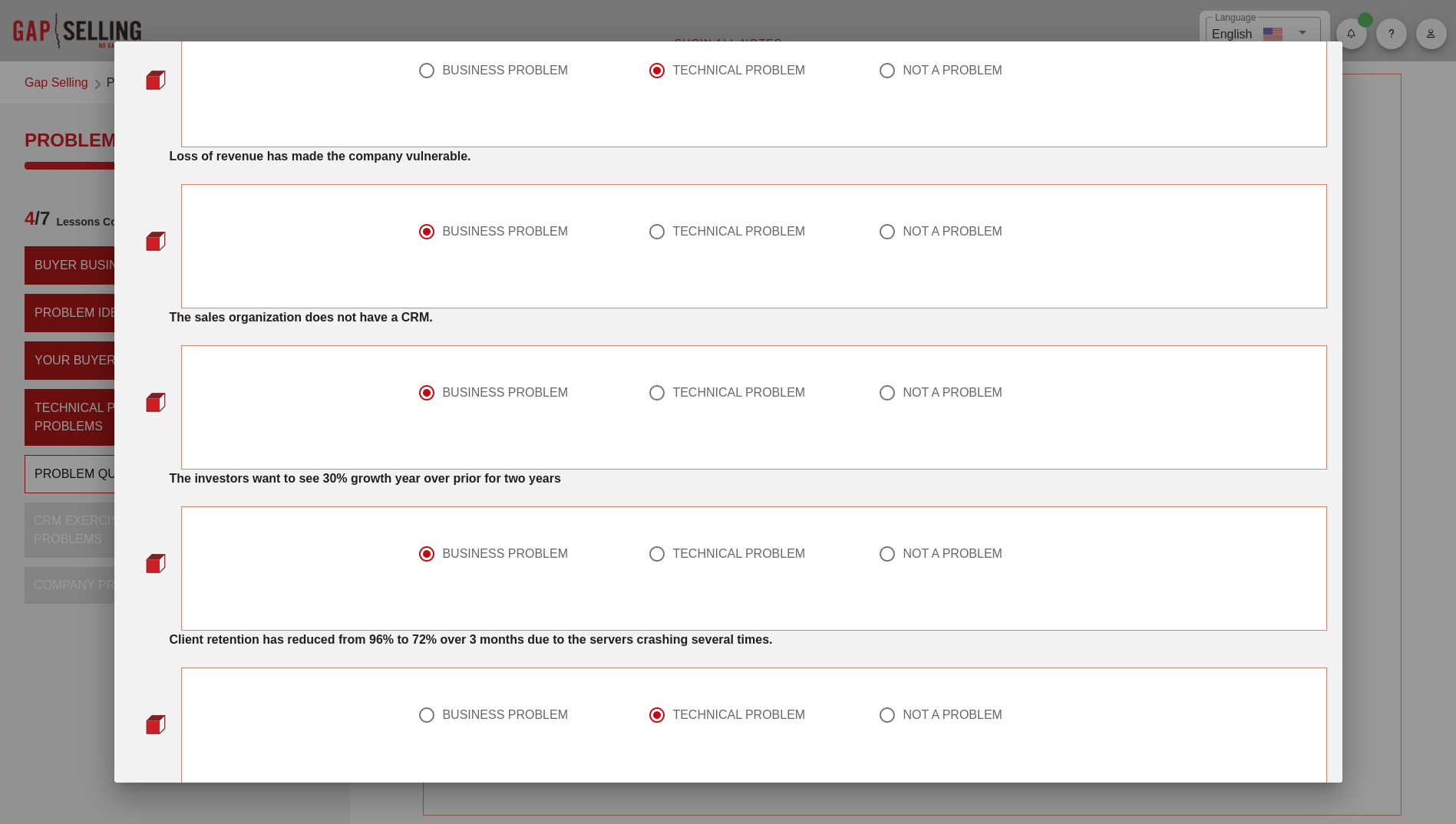
click at [657, 399] on div at bounding box center [657, 392] width 27 height 26
radio input "false"
radio input "true"
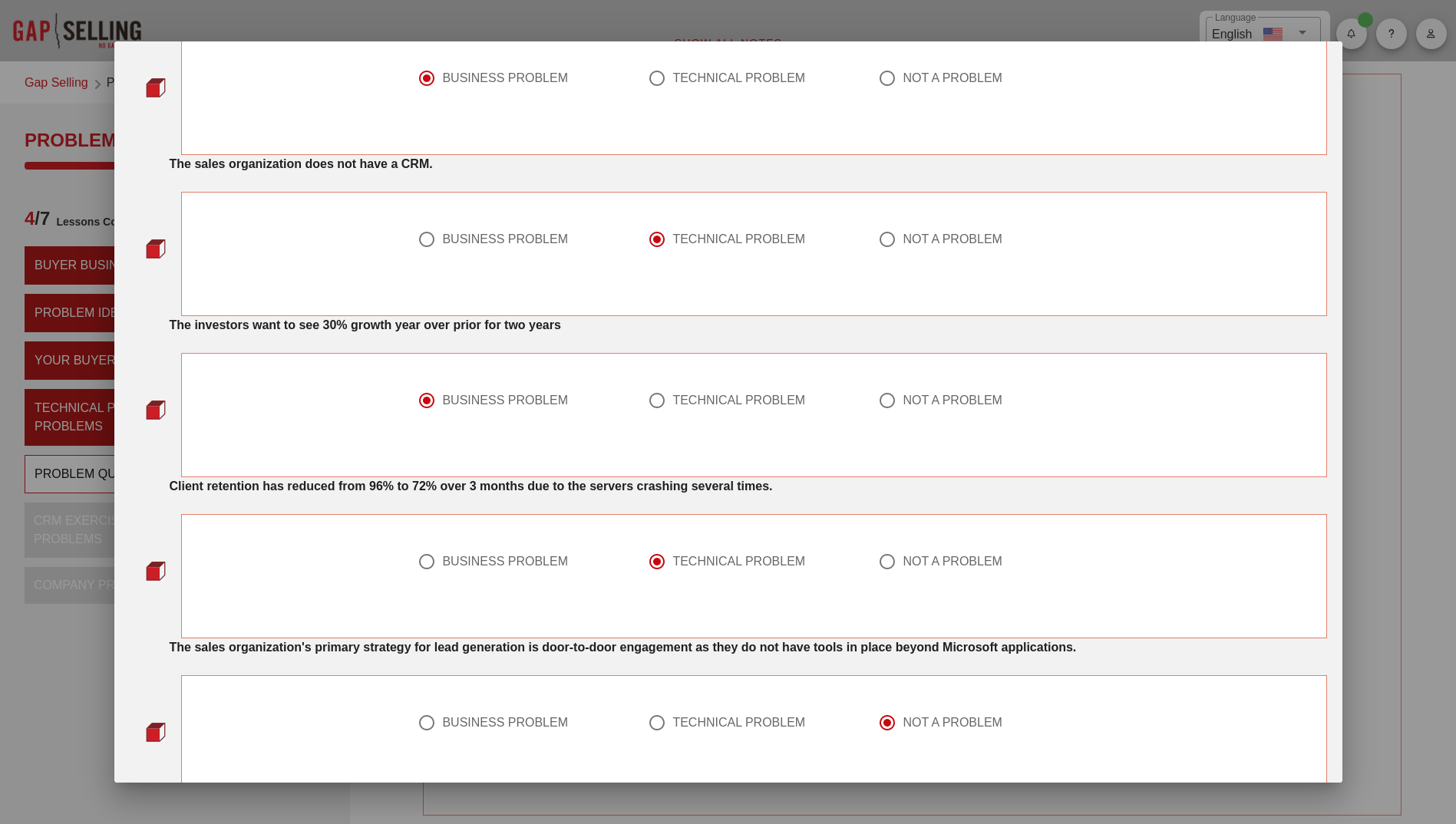
scroll to position [691, 0]
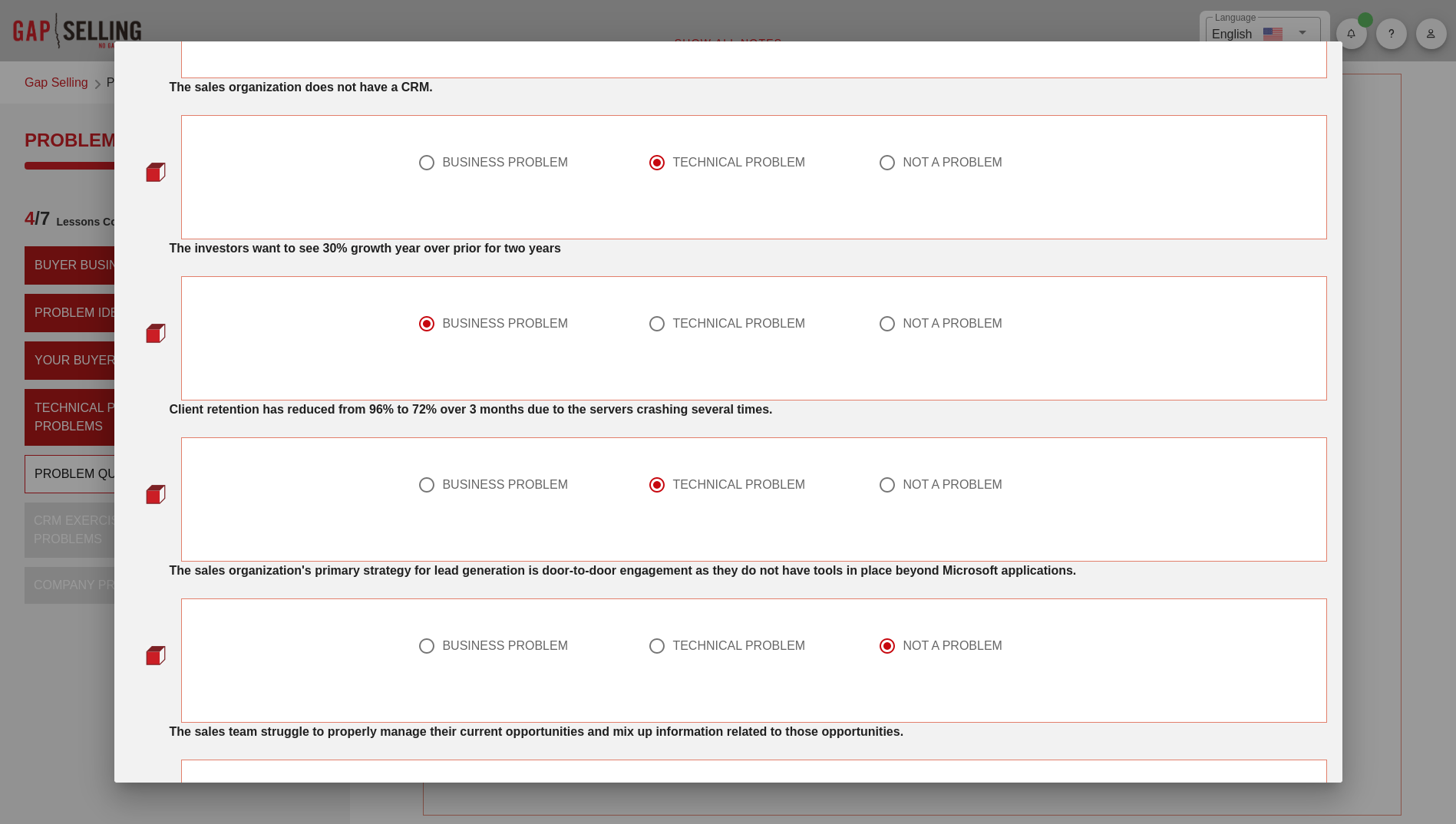
click at [424, 491] on div at bounding box center [427, 485] width 27 height 26
radio input "true"
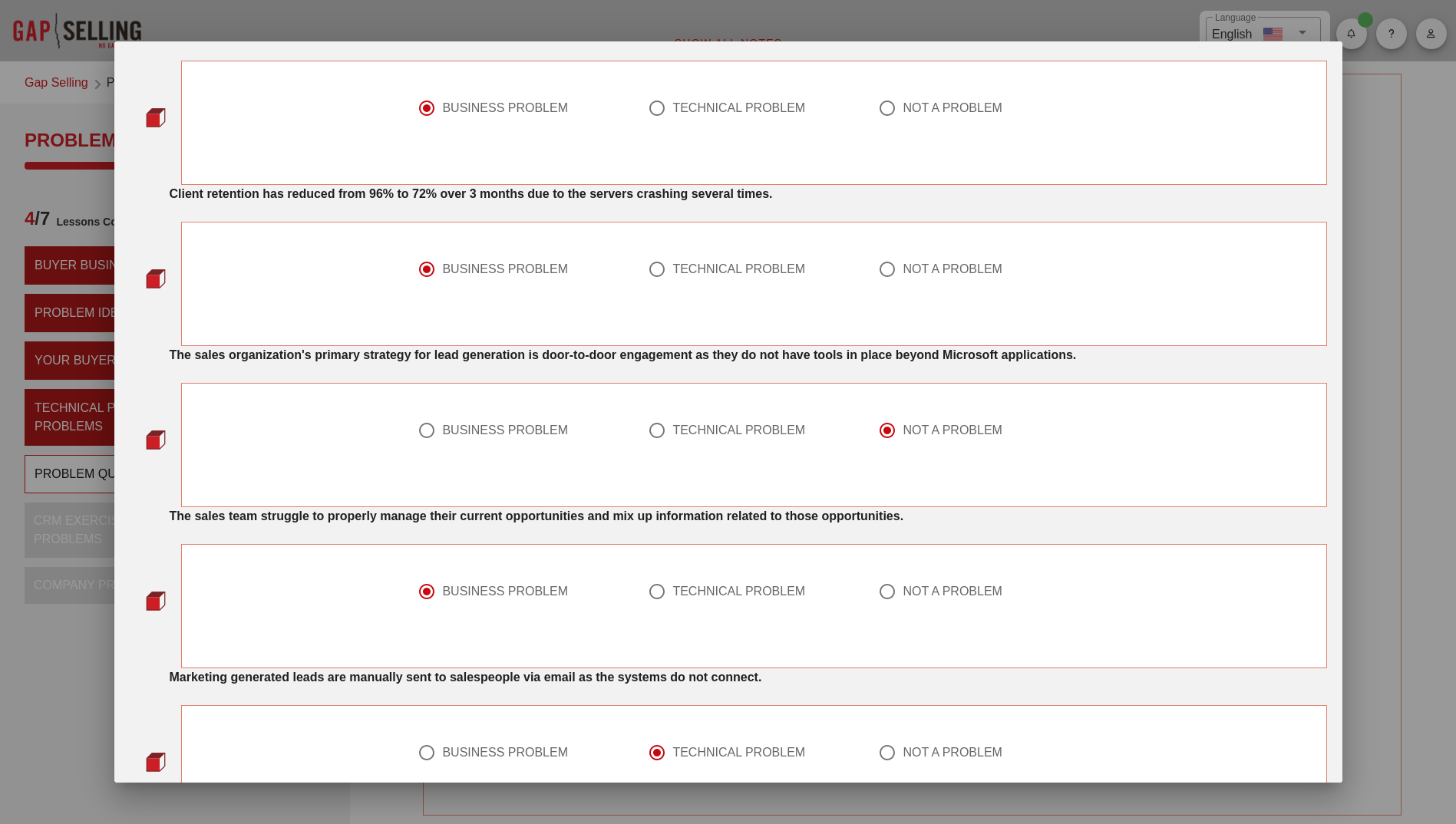
scroll to position [921, 0]
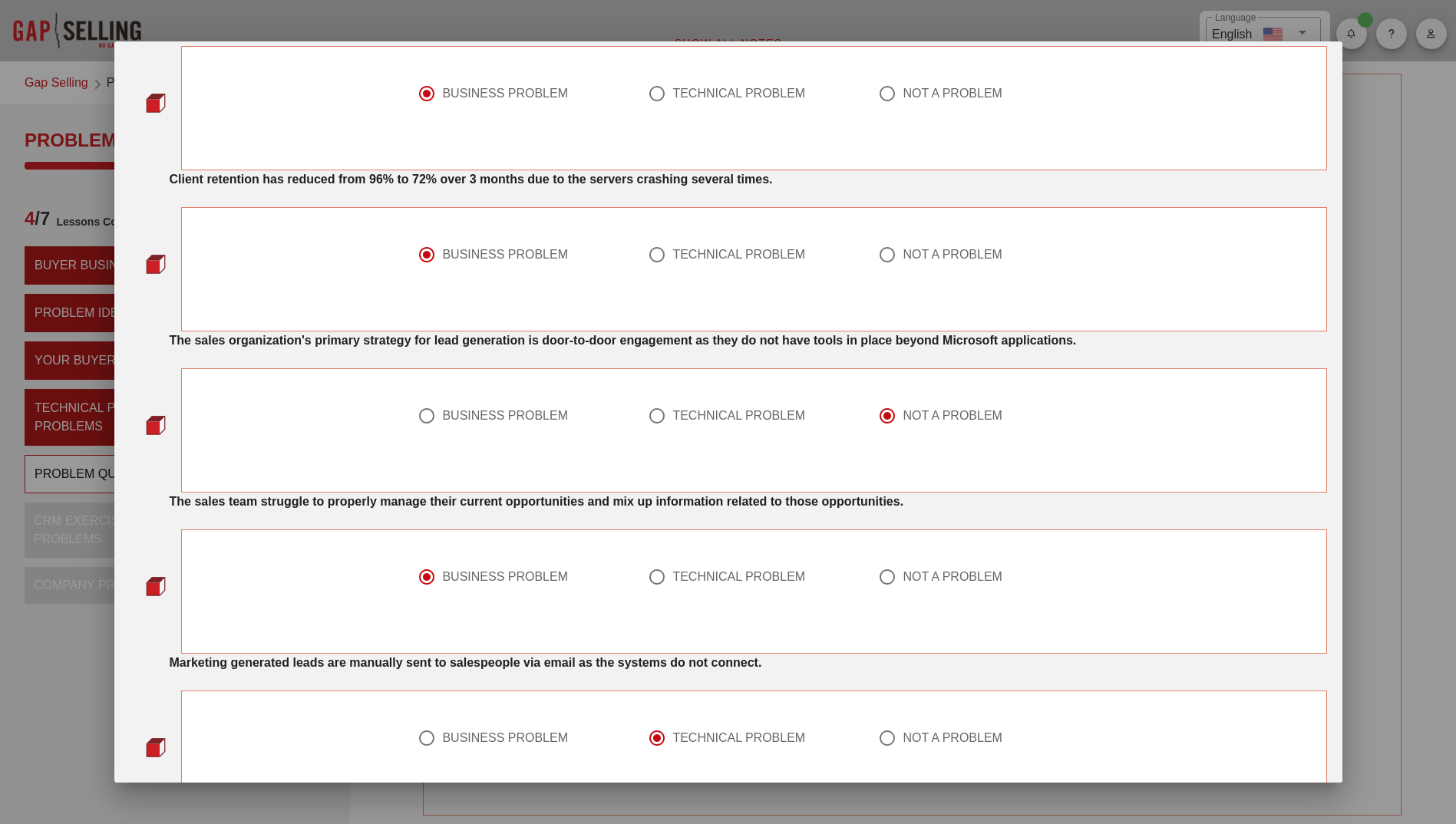
click at [655, 421] on div at bounding box center [657, 415] width 27 height 26
radio input "true"
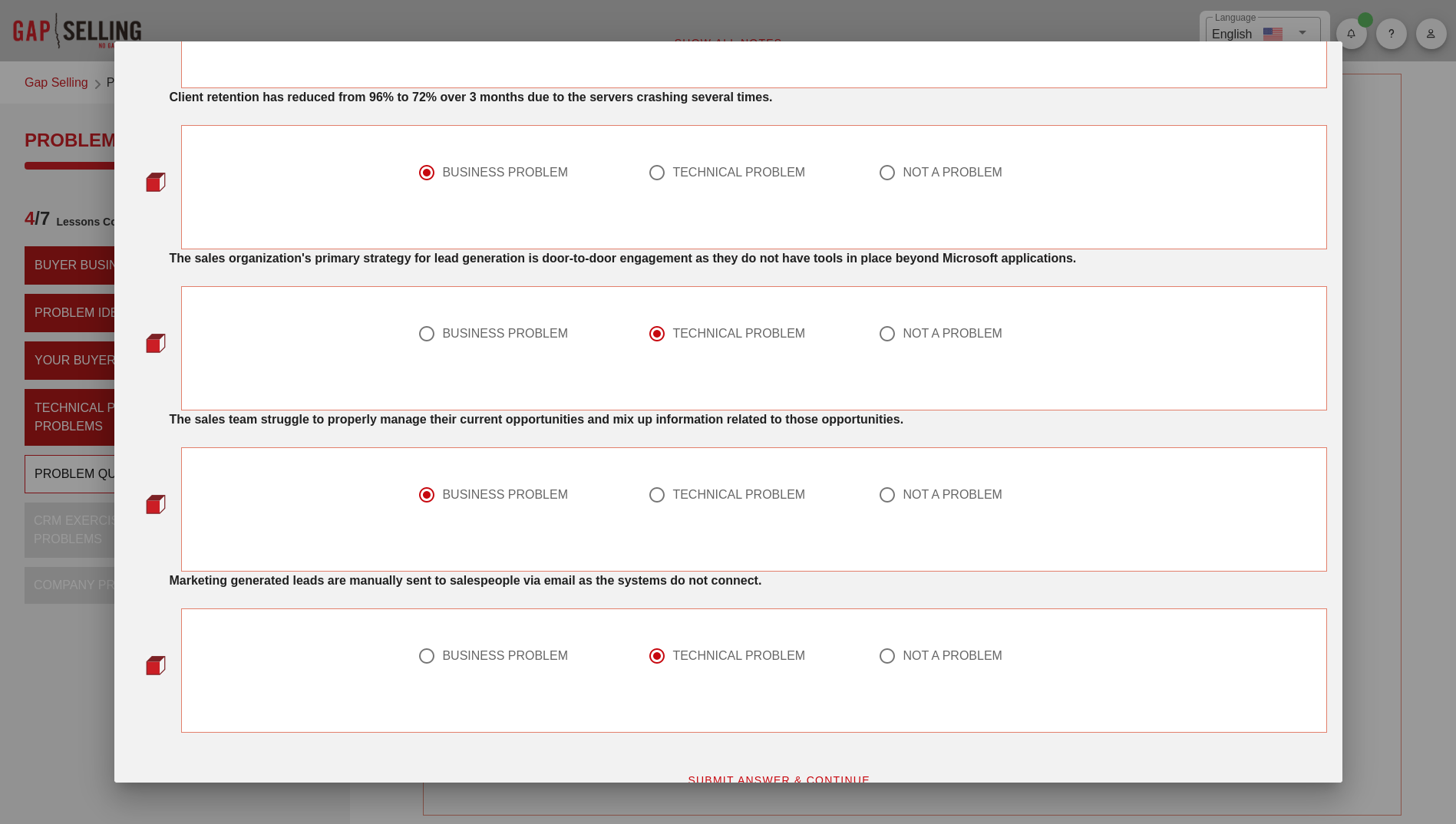
scroll to position [1029, 0]
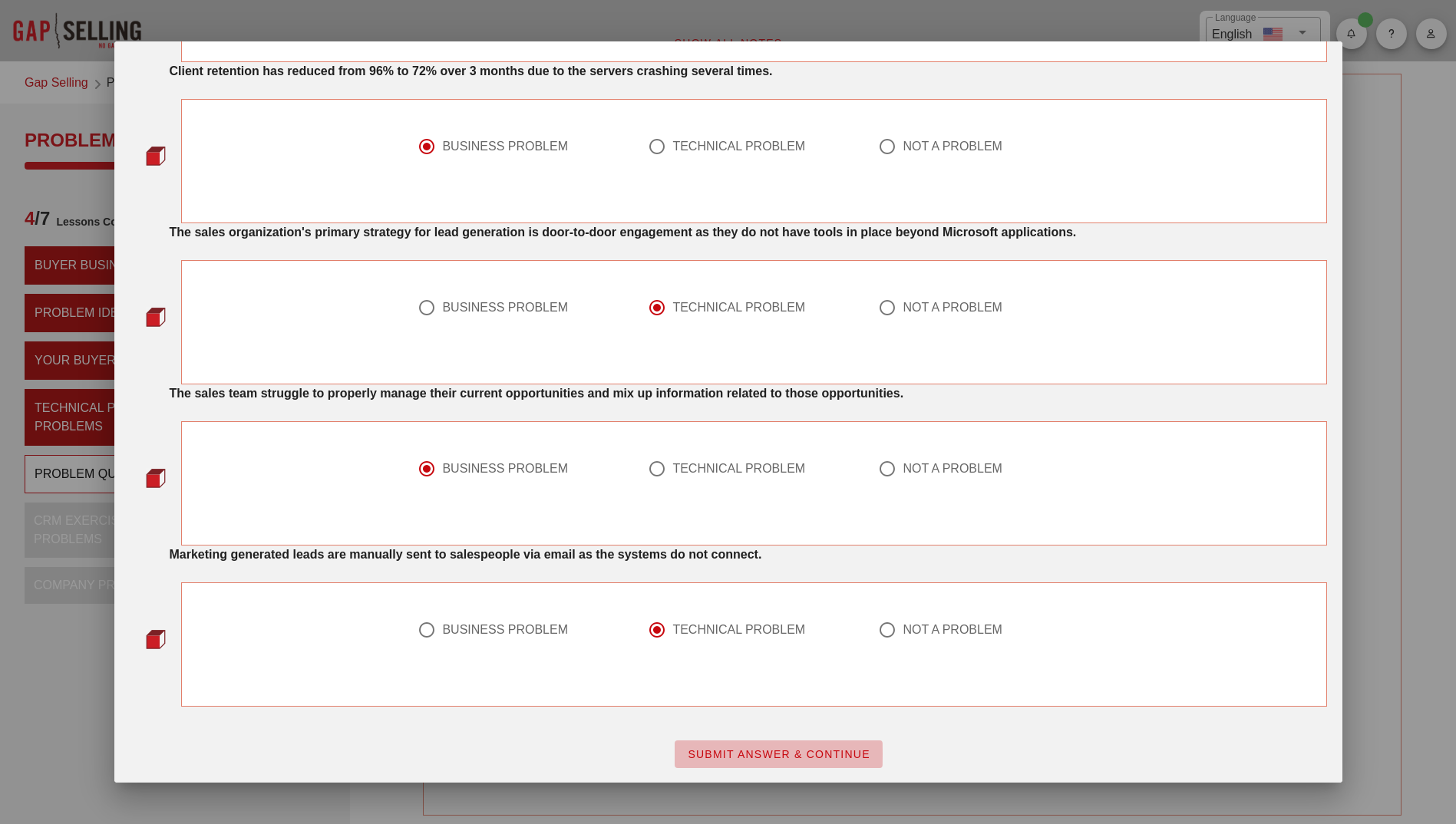
click at [768, 757] on span "SUBMIT ANSWER & CONTINUE" at bounding box center [778, 754] width 184 height 12
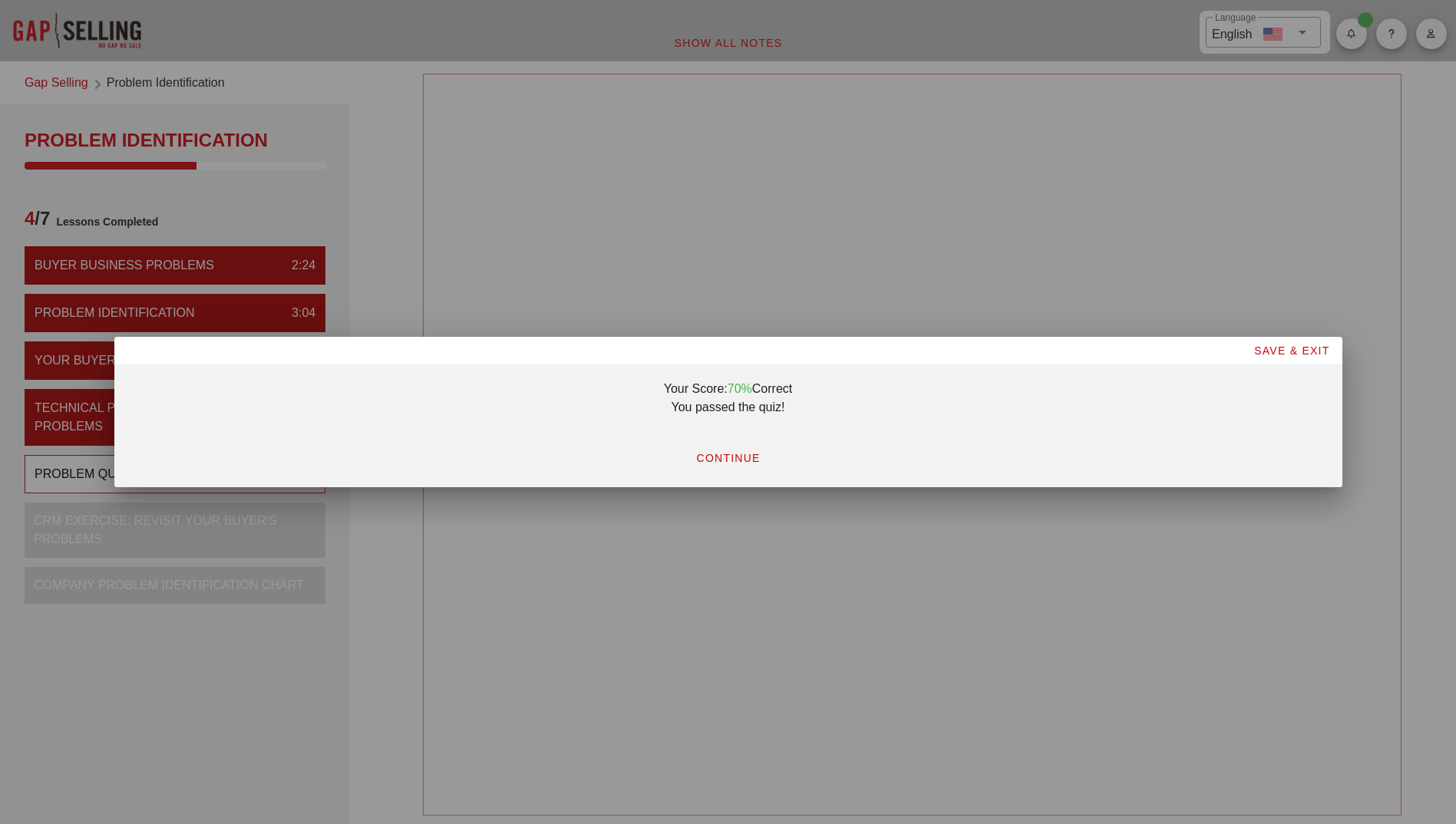
scroll to position [0, 0]
click at [730, 462] on span "CONTINUE" at bounding box center [727, 458] width 64 height 12
